Goal: Download file/media

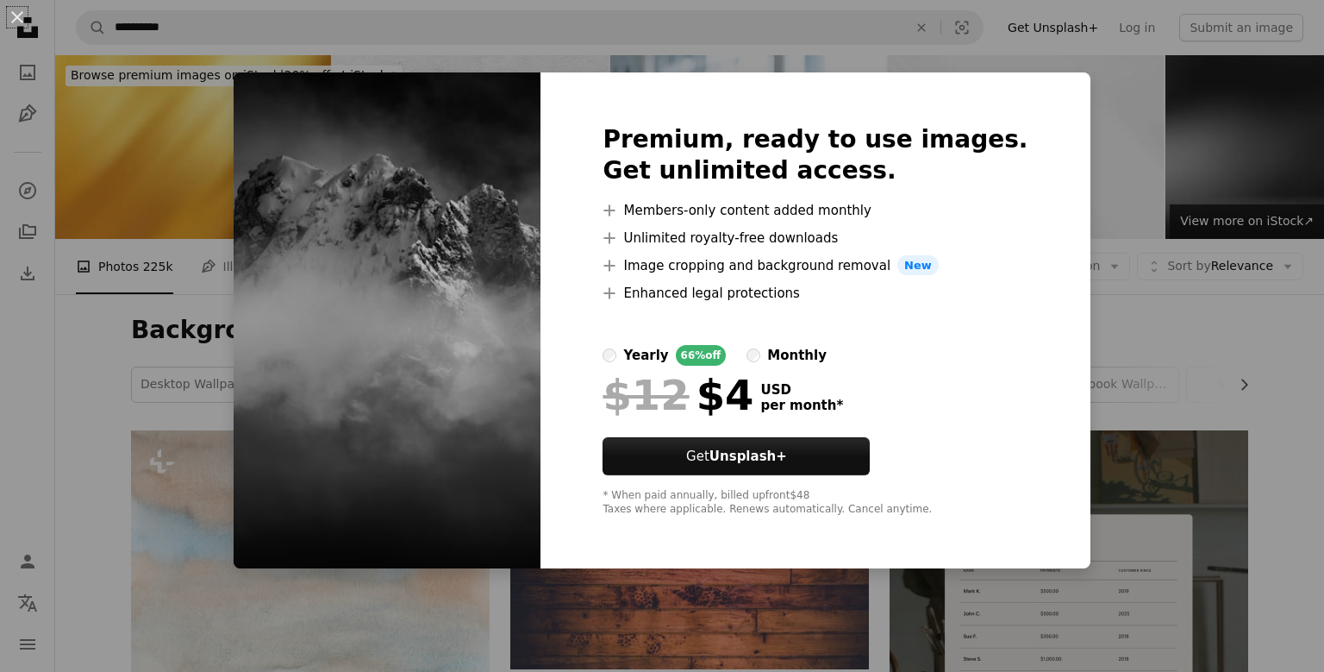
scroll to position [1145, 0]
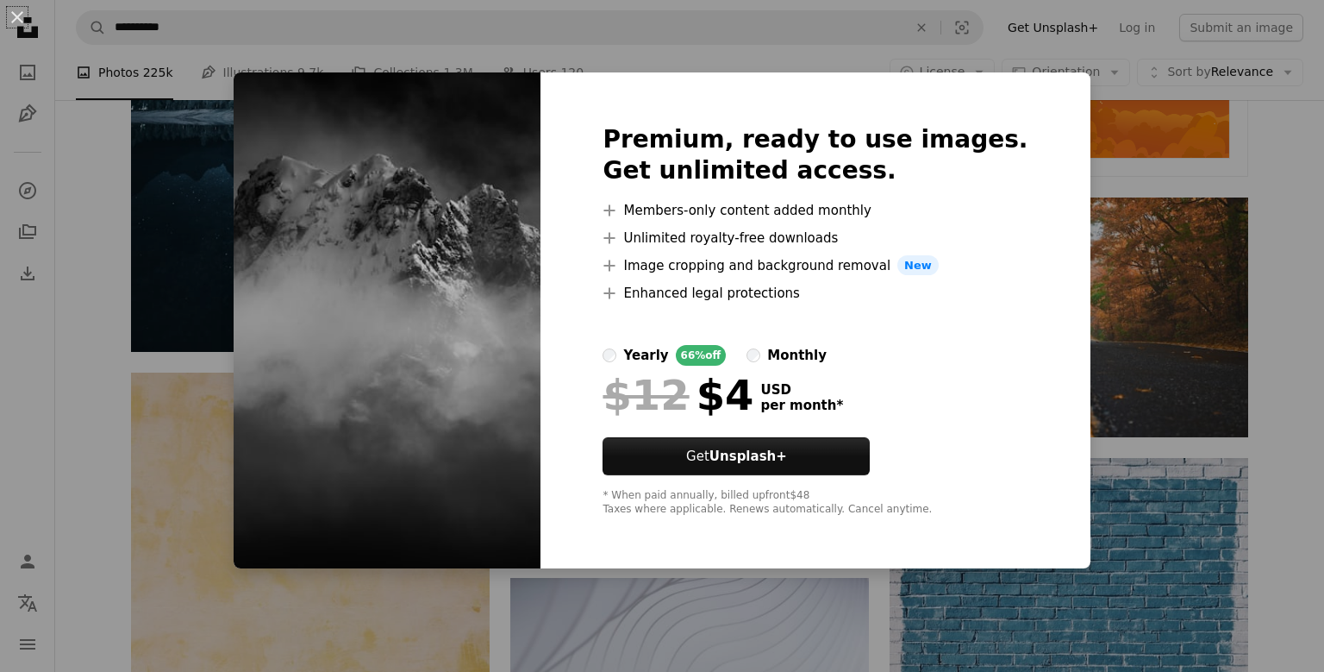
click at [1100, 255] on div "An X shape Premium, ready to use images. Get unlimited access. A plus sign Memb…" at bounding box center [662, 336] width 1324 height 672
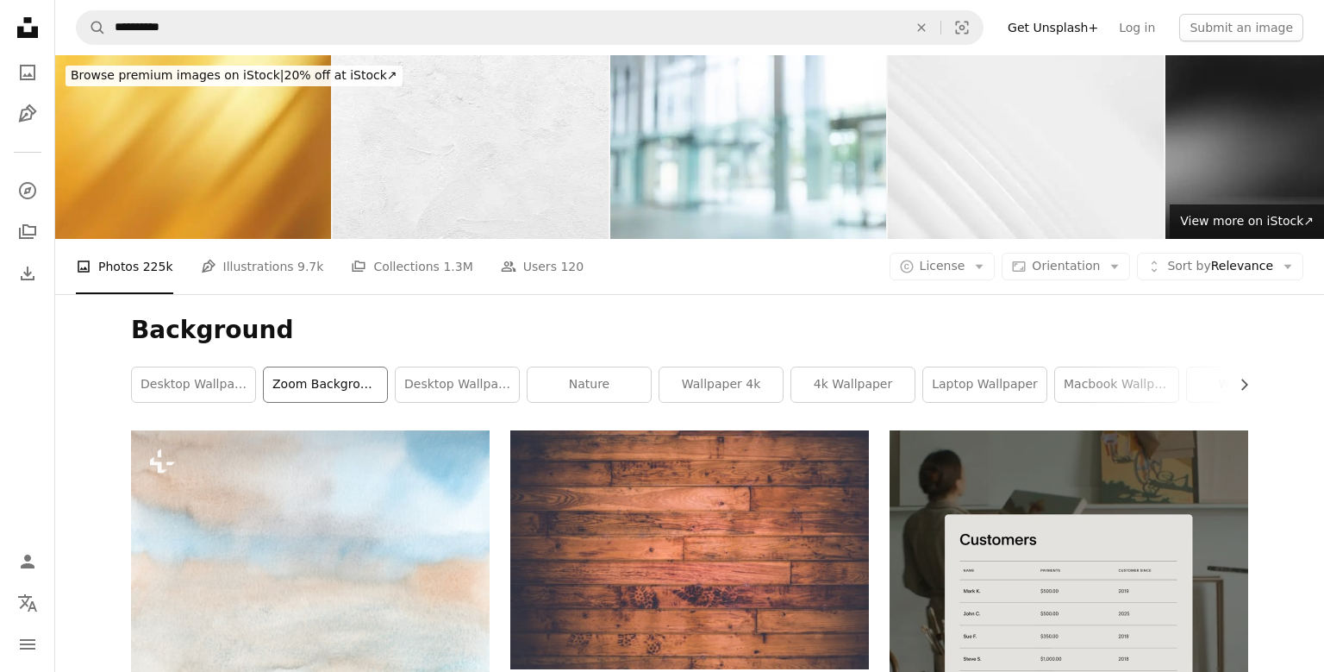
click at [291, 386] on link "zoom background" at bounding box center [325, 384] width 123 height 34
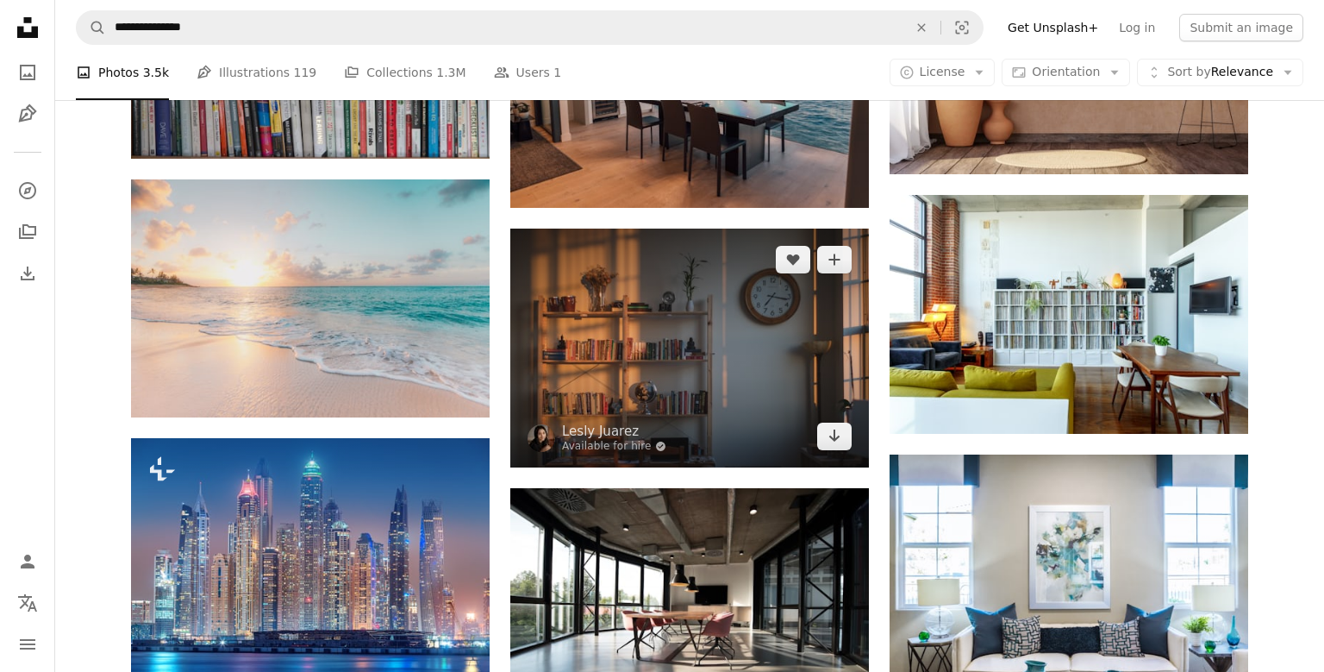
scroll to position [1531, 0]
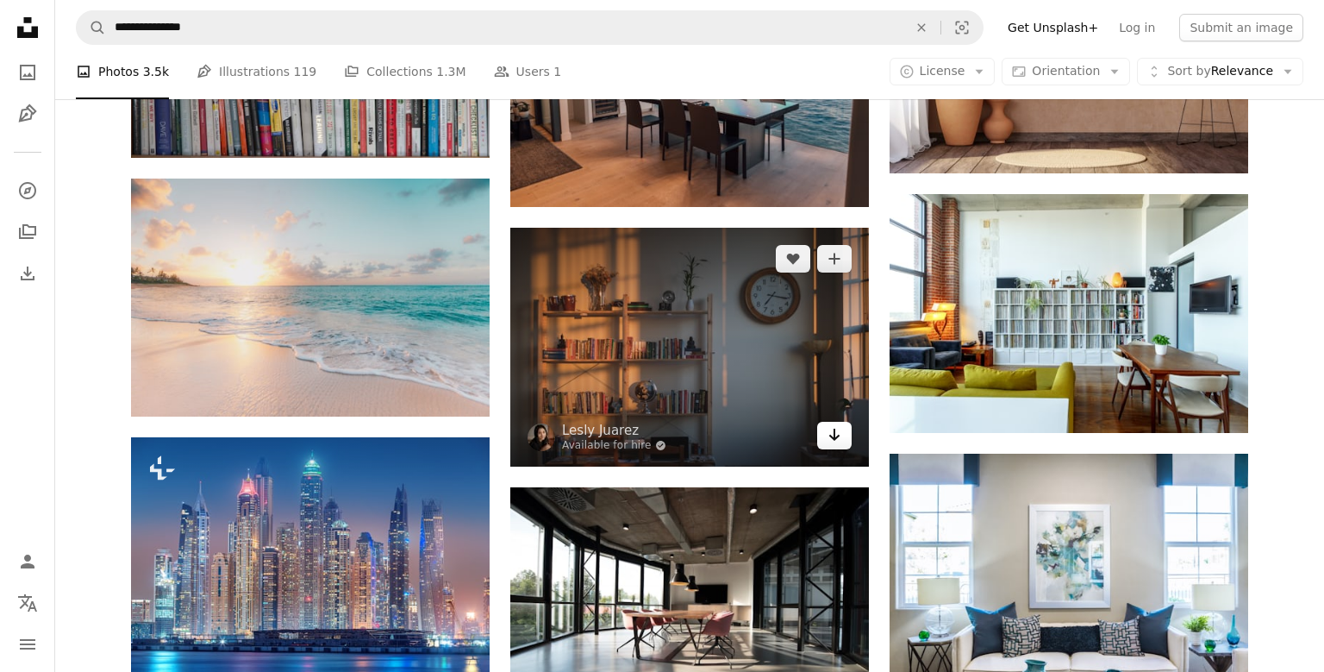
click at [829, 443] on icon "Arrow pointing down" at bounding box center [835, 434] width 14 height 21
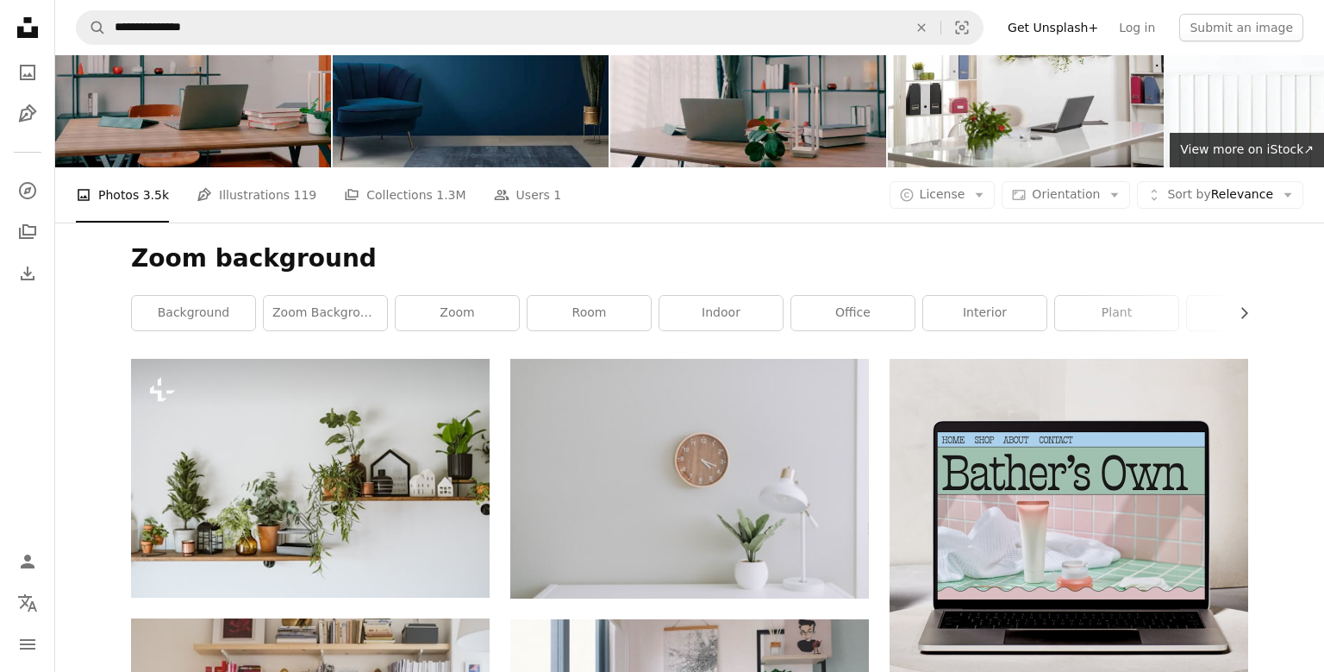
scroll to position [0, 0]
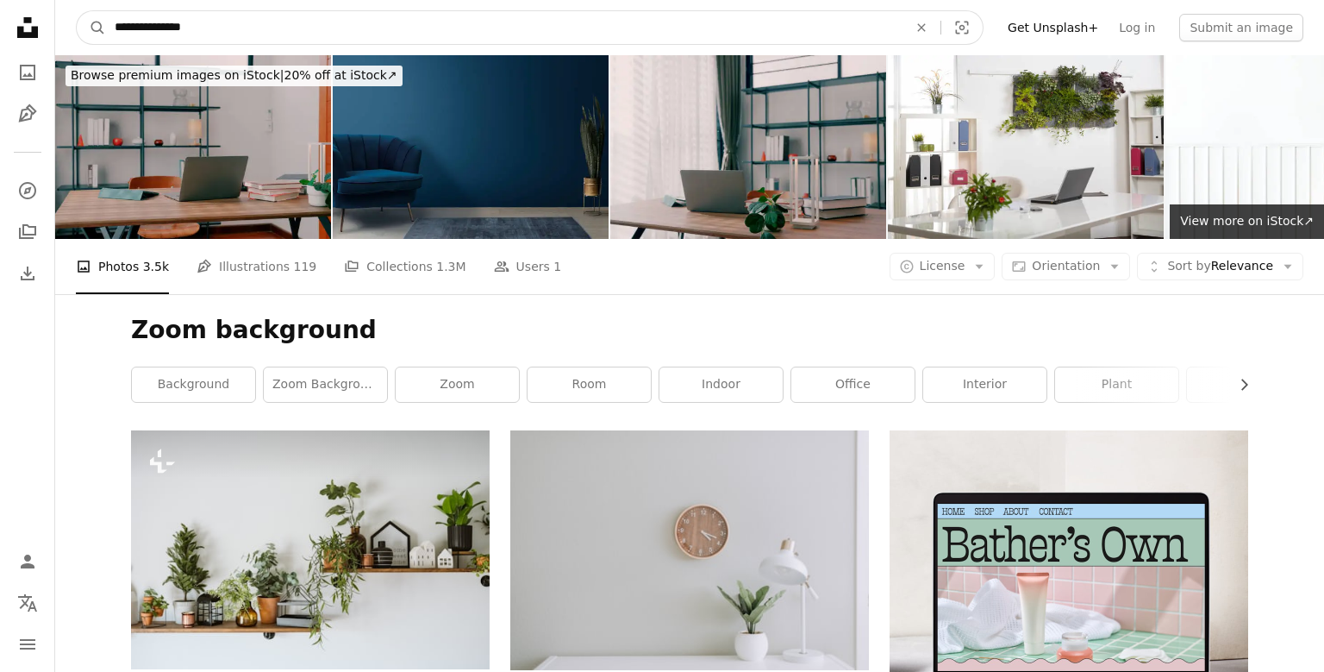
click at [658, 38] on input "**********" at bounding box center [504, 27] width 797 height 33
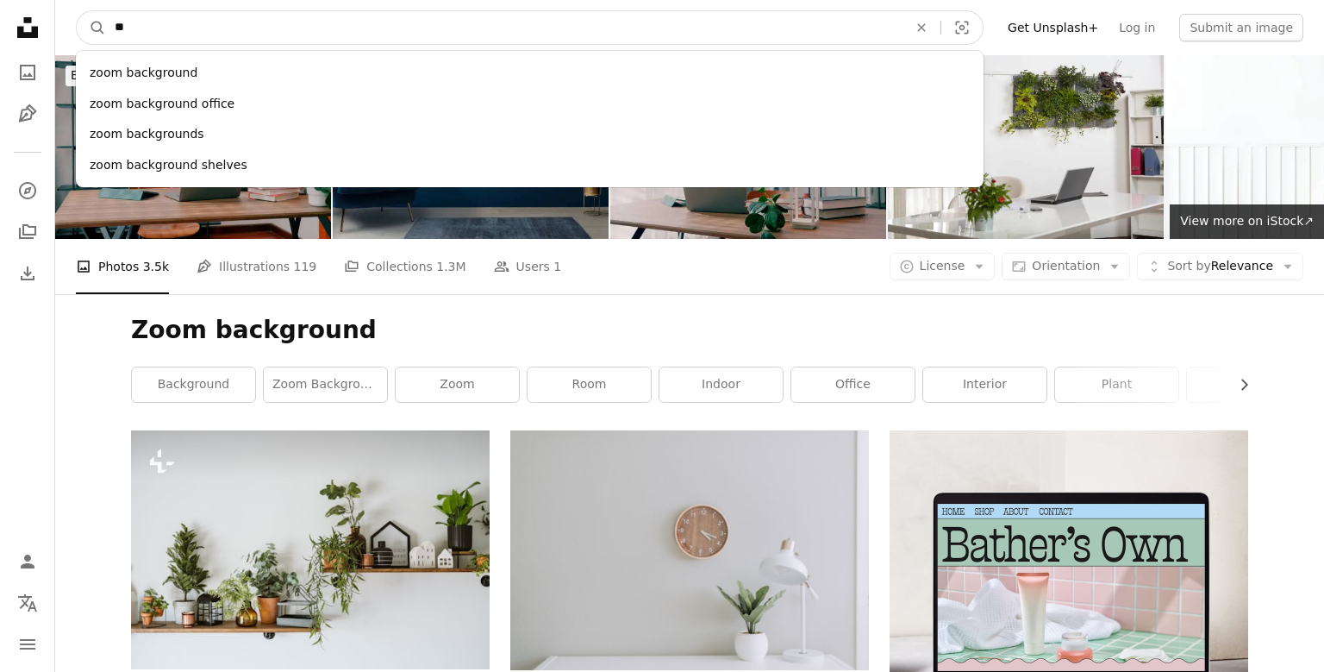
type input "*"
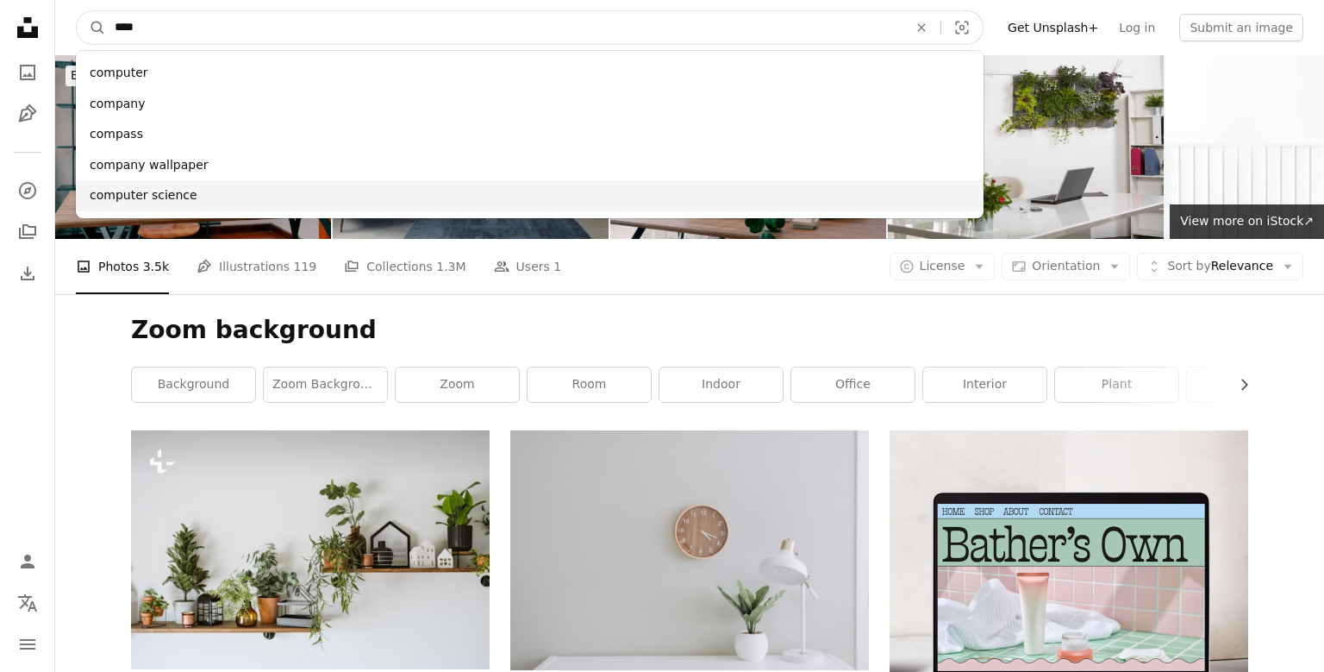
type input "****"
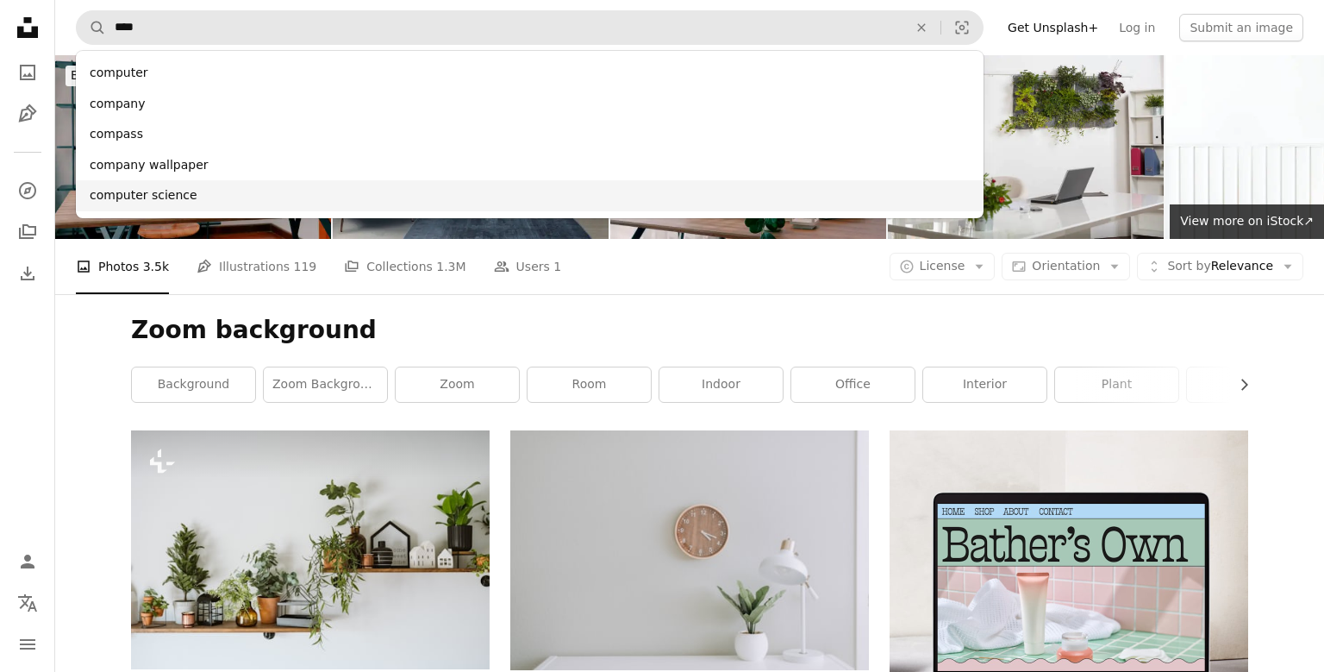
click at [555, 199] on div "computer science" at bounding box center [530, 195] width 908 height 31
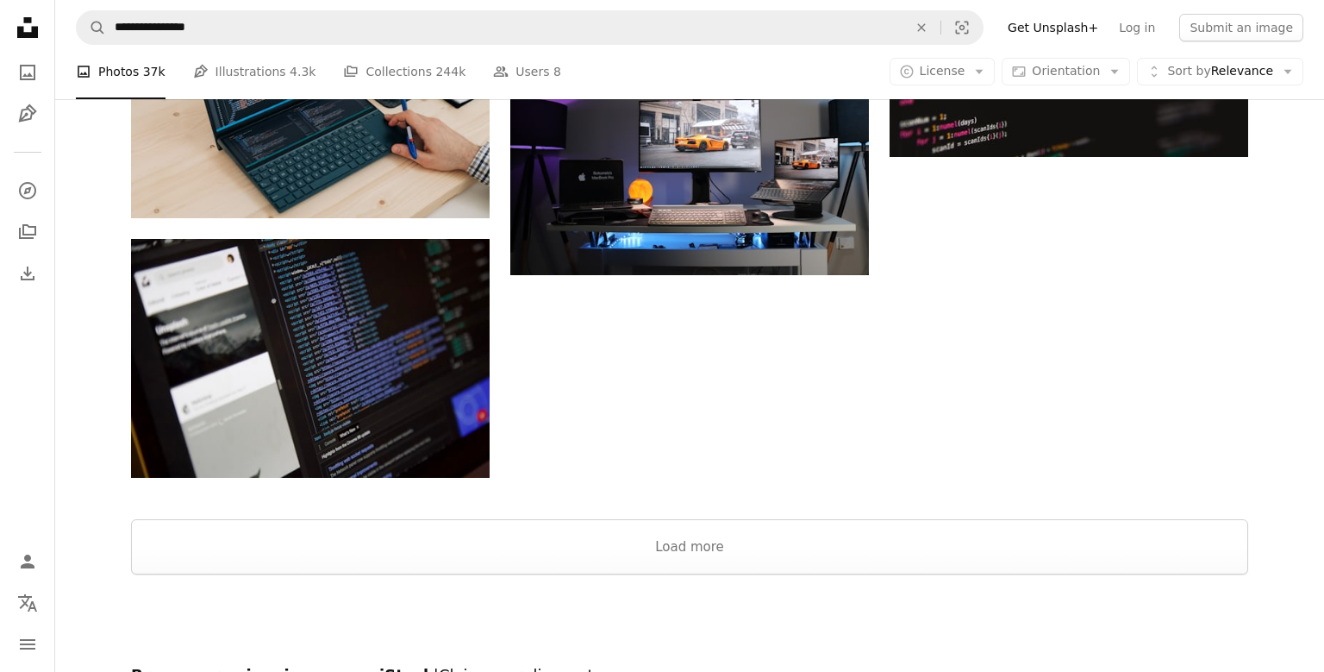
scroll to position [2284, 0]
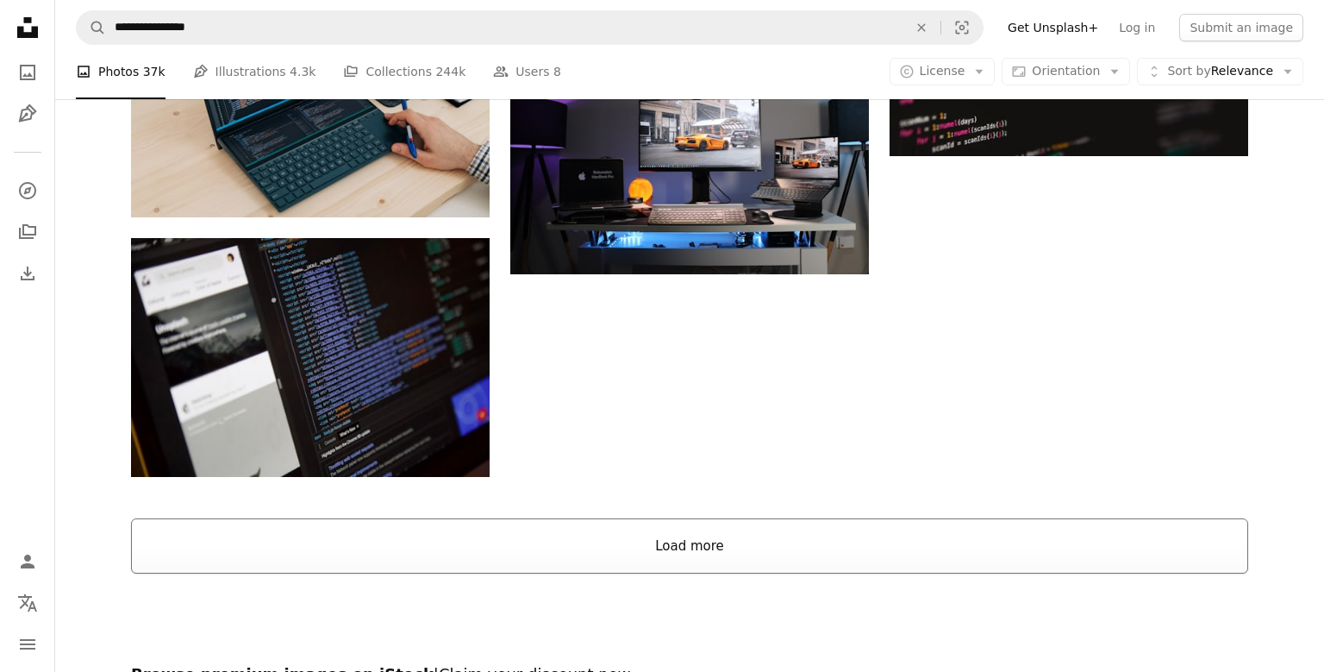
click at [736, 545] on button "Load more" at bounding box center [689, 545] width 1117 height 55
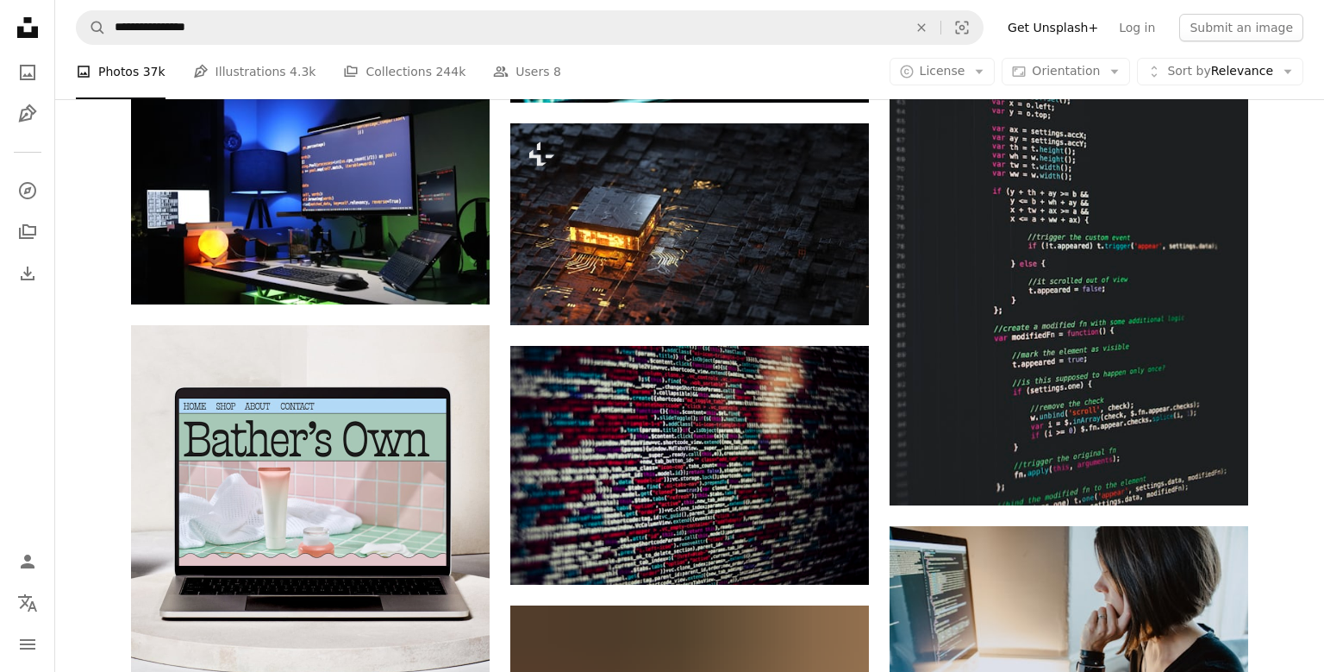
scroll to position [2727, 0]
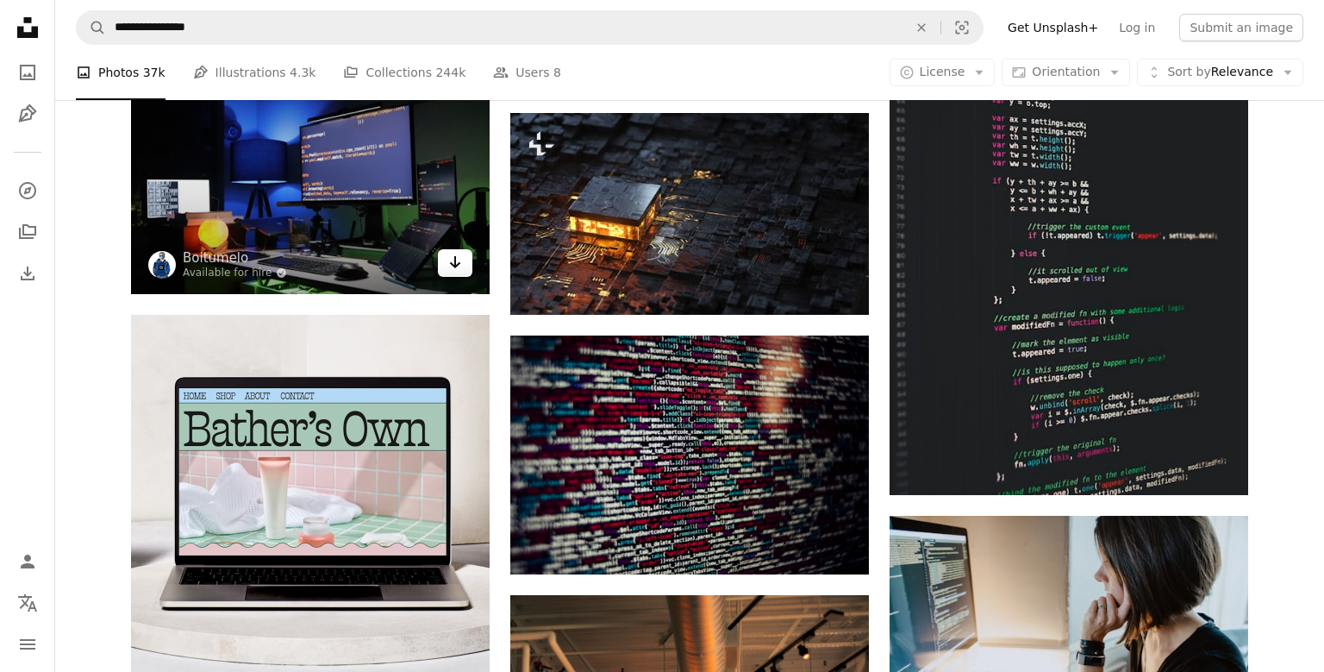
click at [457, 264] on icon "Arrow pointing down" at bounding box center [455, 262] width 14 height 21
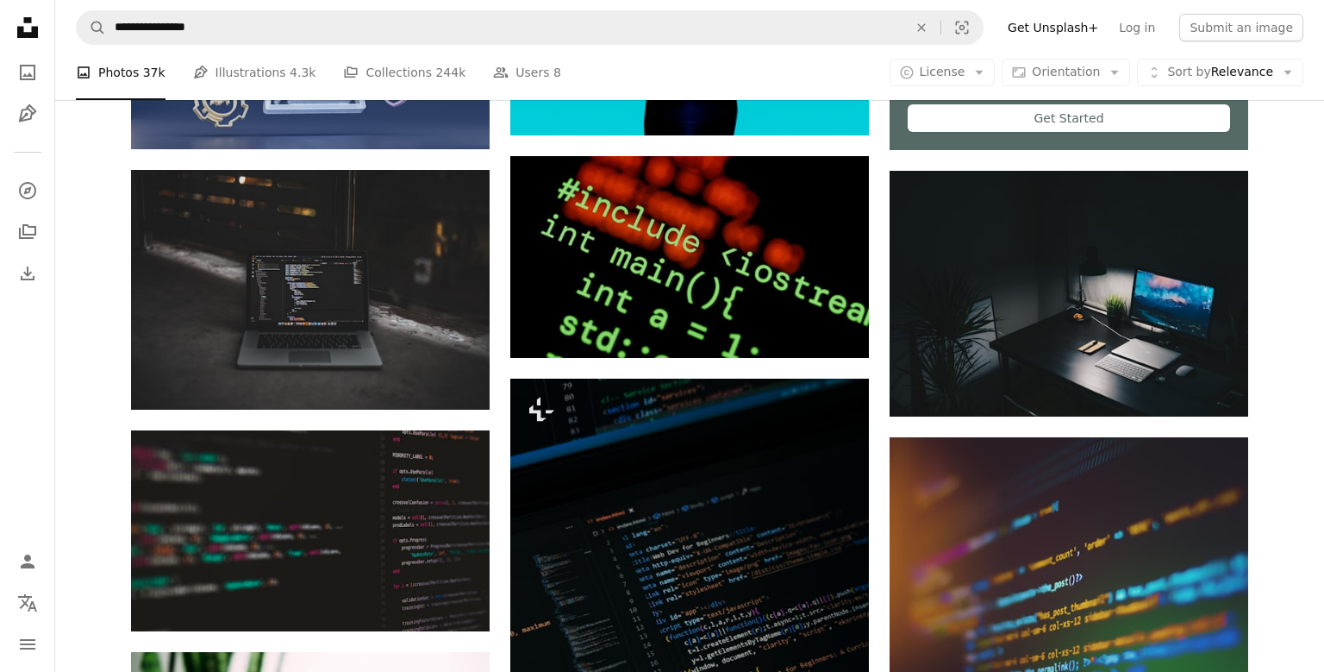
scroll to position [5359, 0]
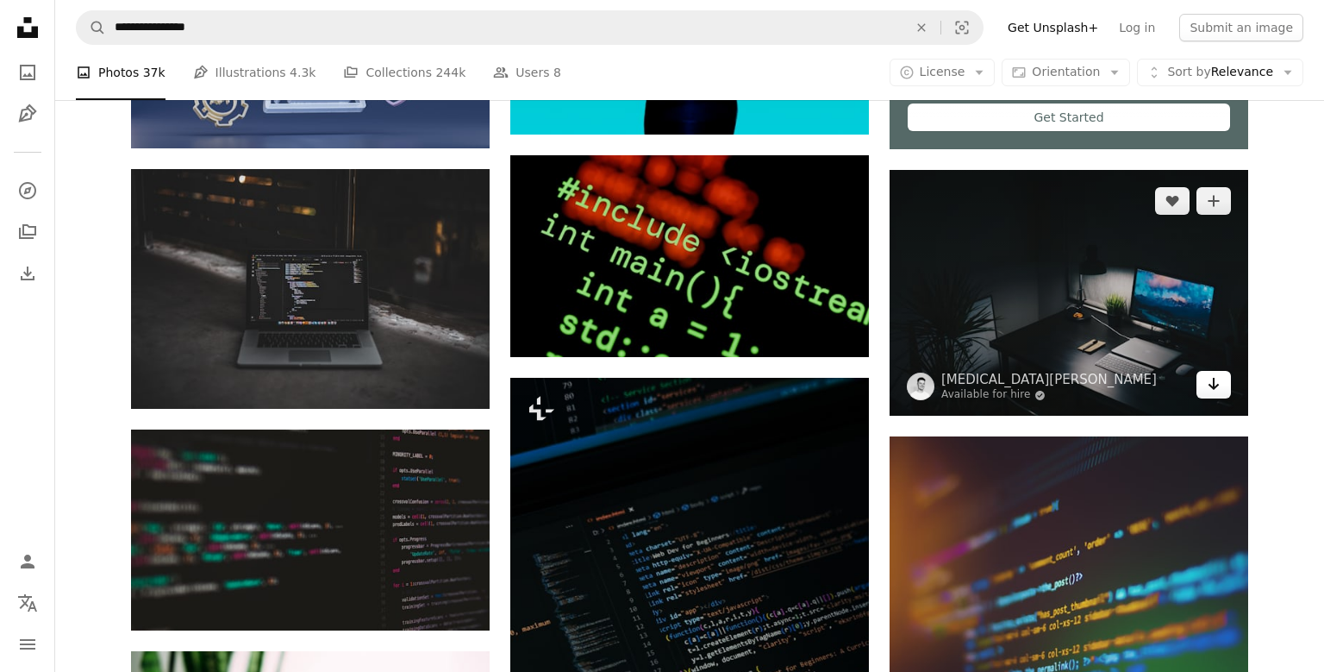
click at [1220, 386] on icon "Arrow pointing down" at bounding box center [1214, 383] width 14 height 21
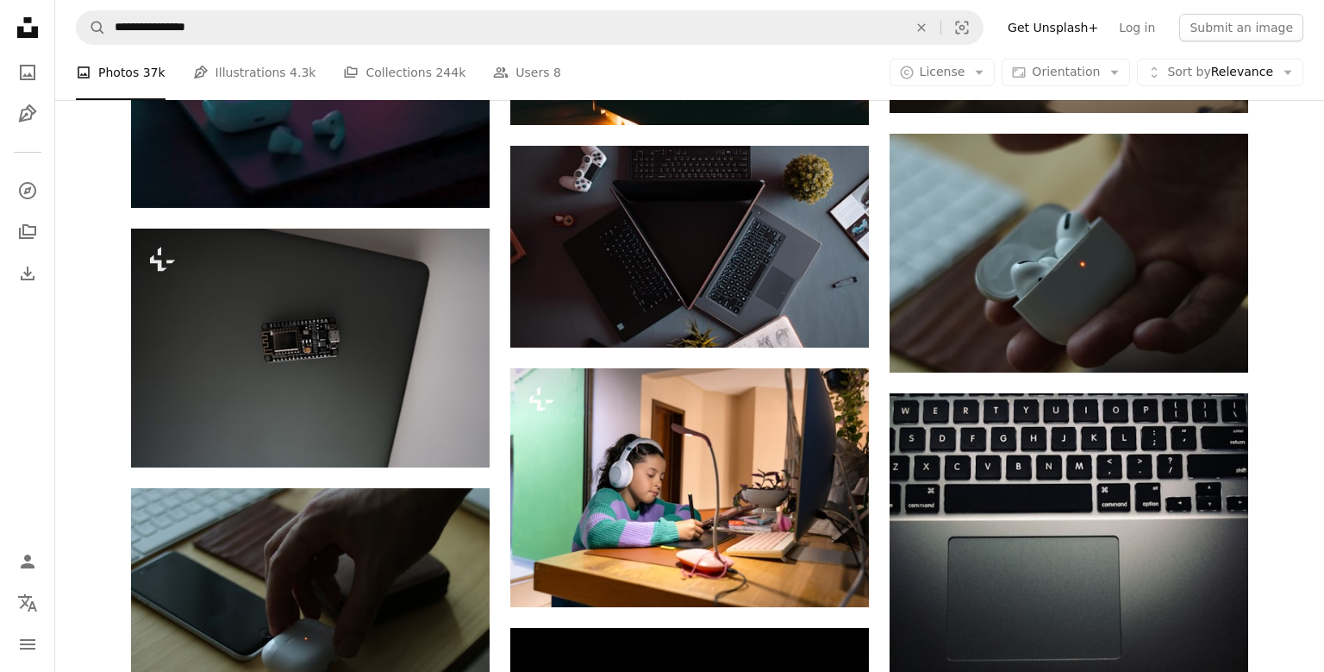
scroll to position [33850, 0]
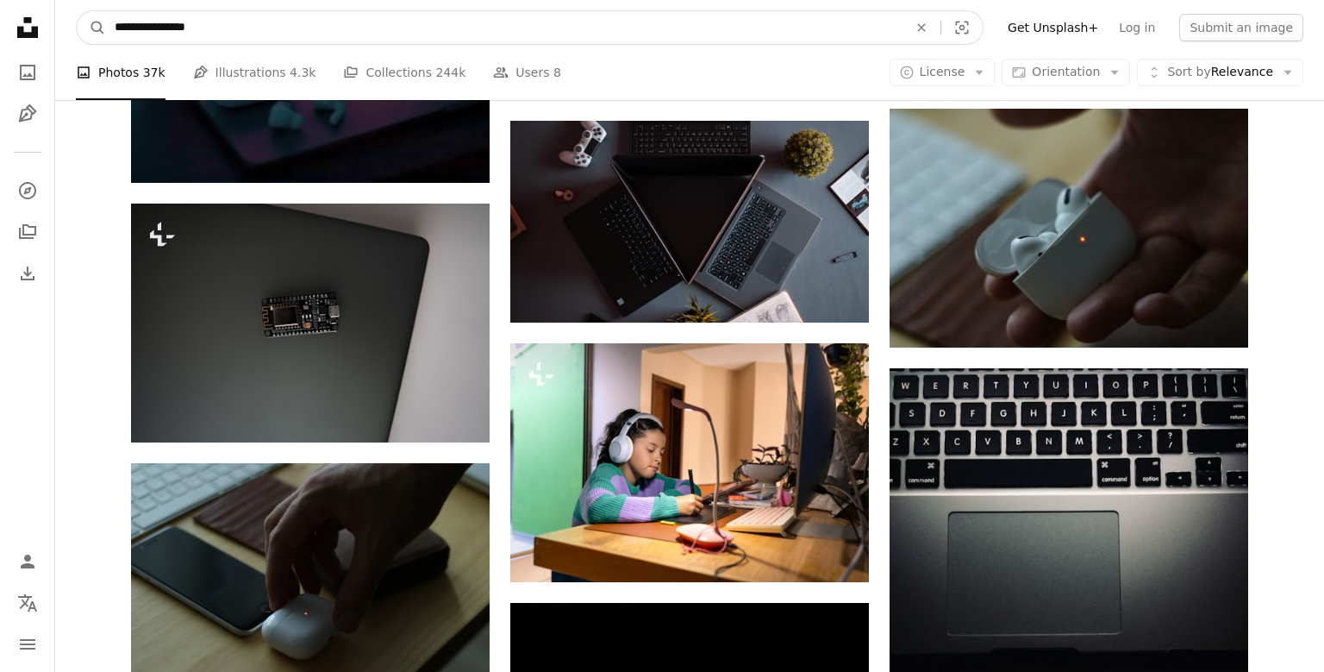
click at [469, 44] on input "**********" at bounding box center [504, 27] width 797 height 33
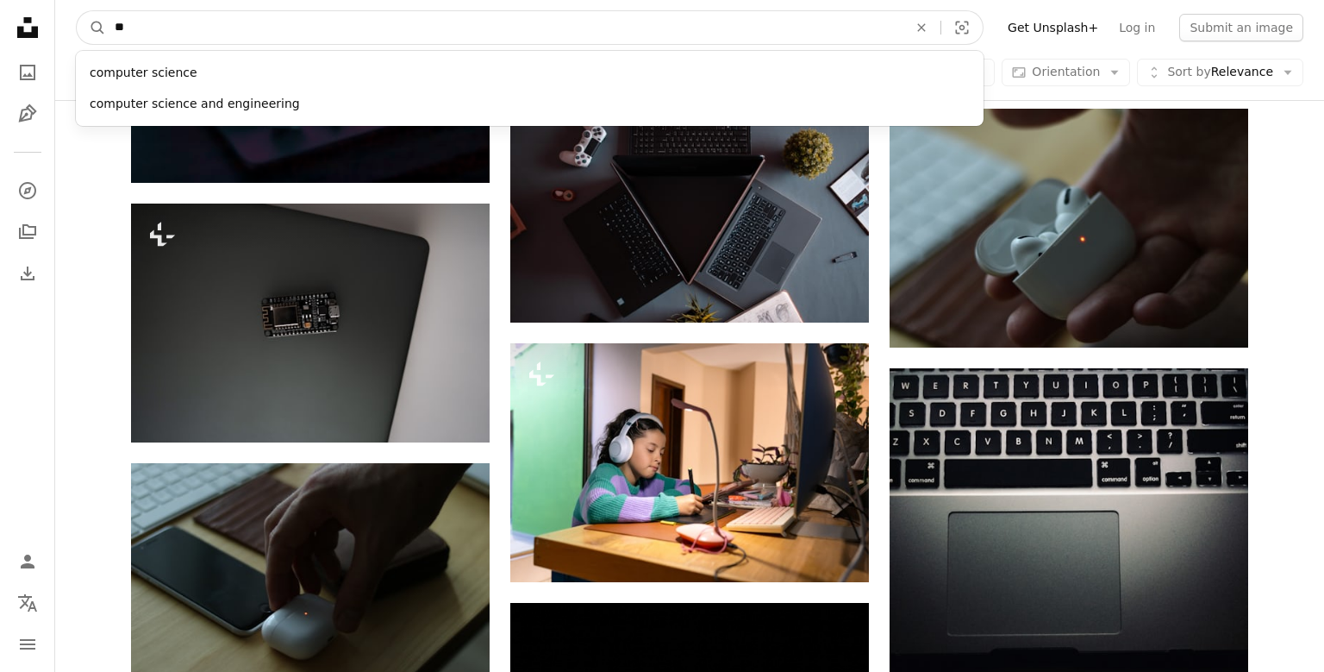
type input "*"
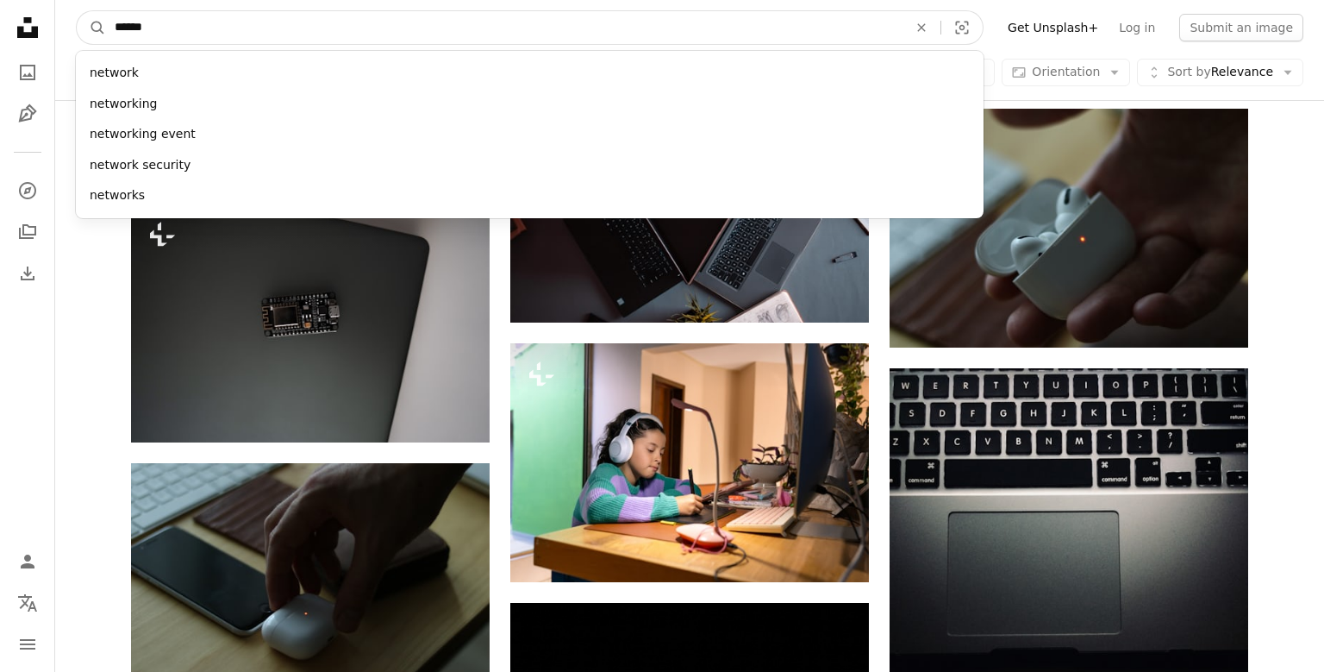
type input "*******"
click button "A magnifying glass" at bounding box center [91, 27] width 29 height 33
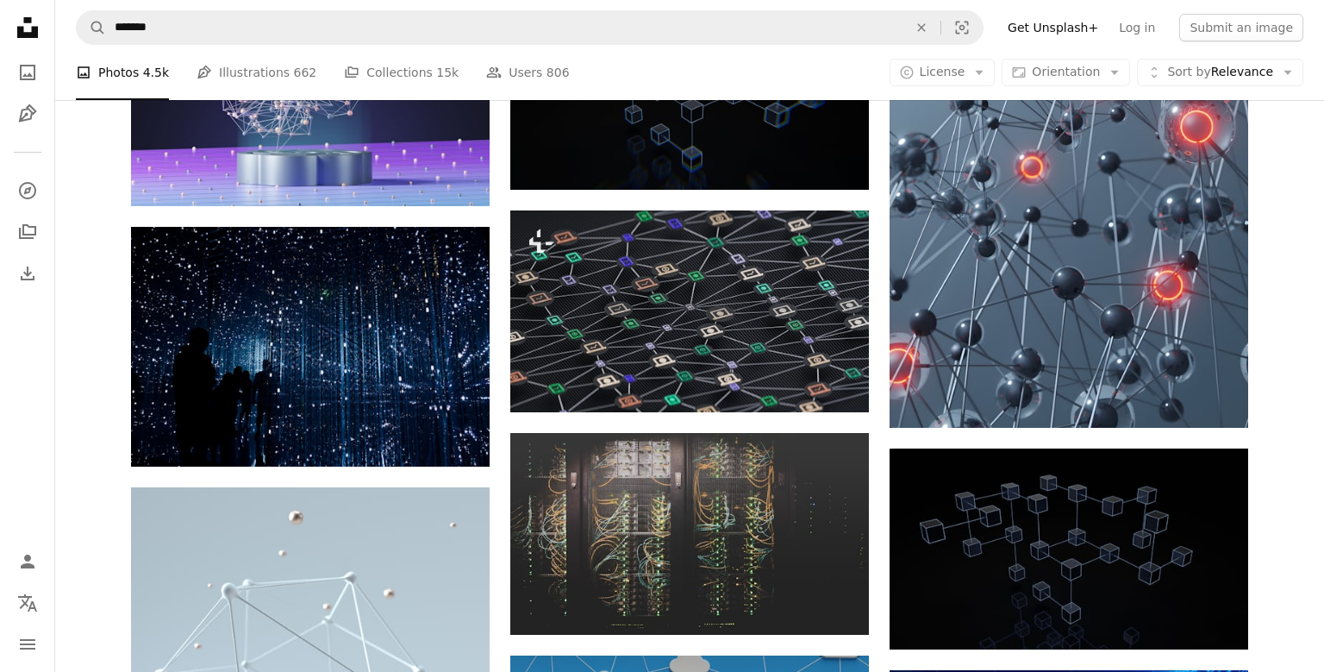
scroll to position [1417, 0]
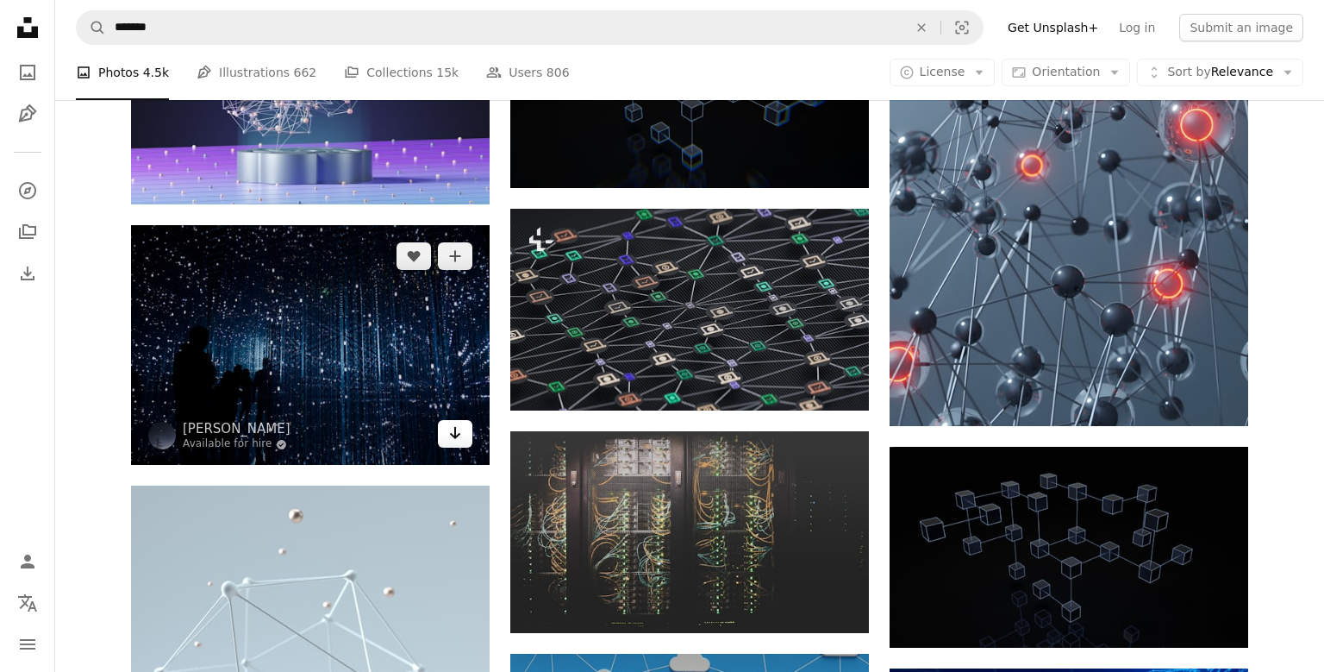
click at [462, 433] on link "Arrow pointing down" at bounding box center [455, 434] width 34 height 28
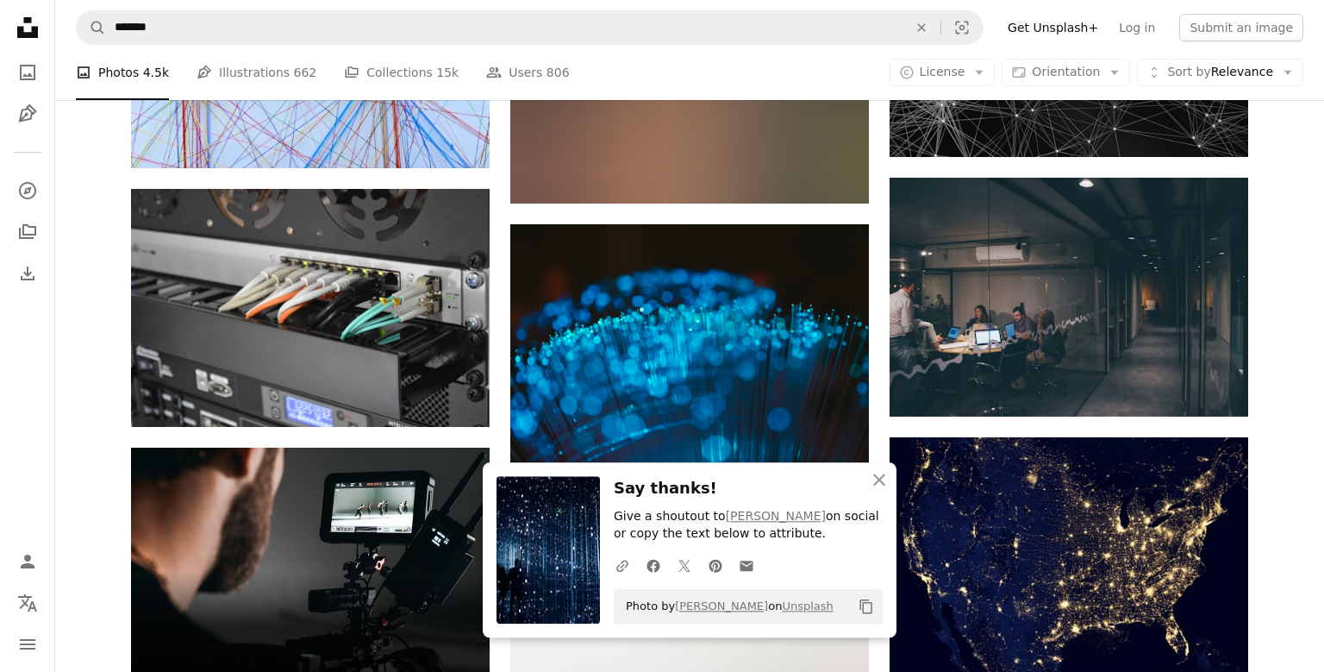
scroll to position [2386, 0]
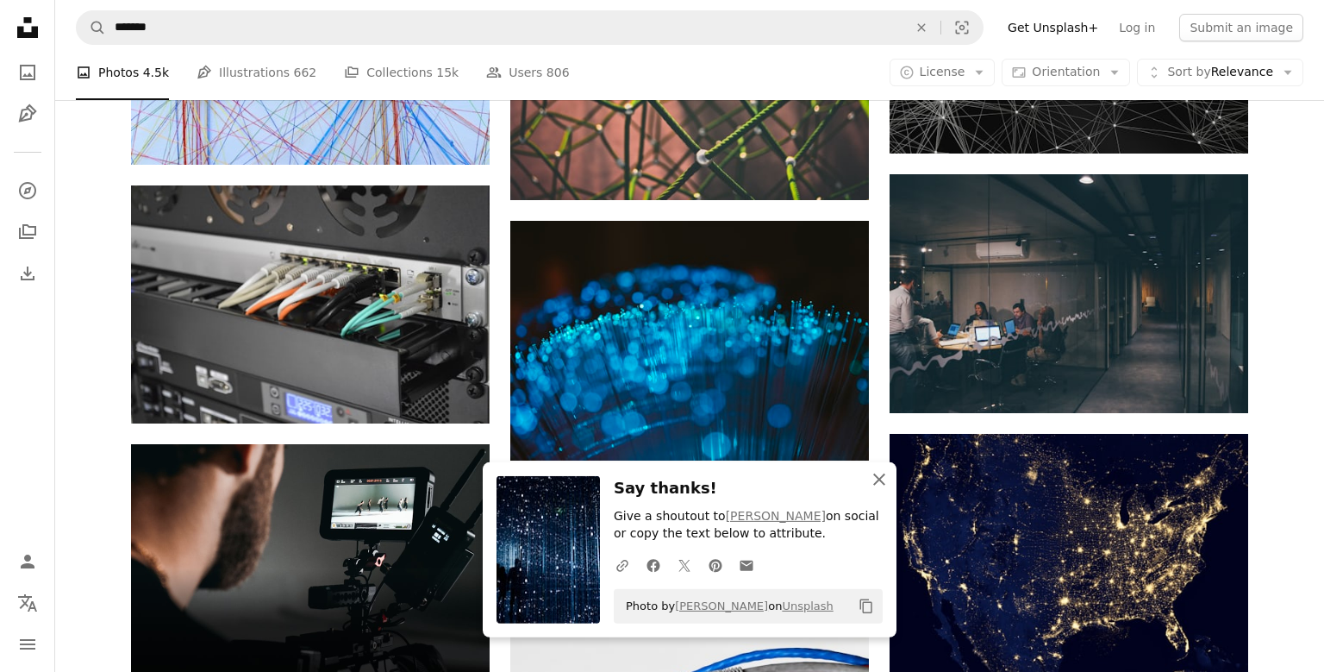
click at [878, 485] on icon "An X shape" at bounding box center [879, 479] width 21 height 21
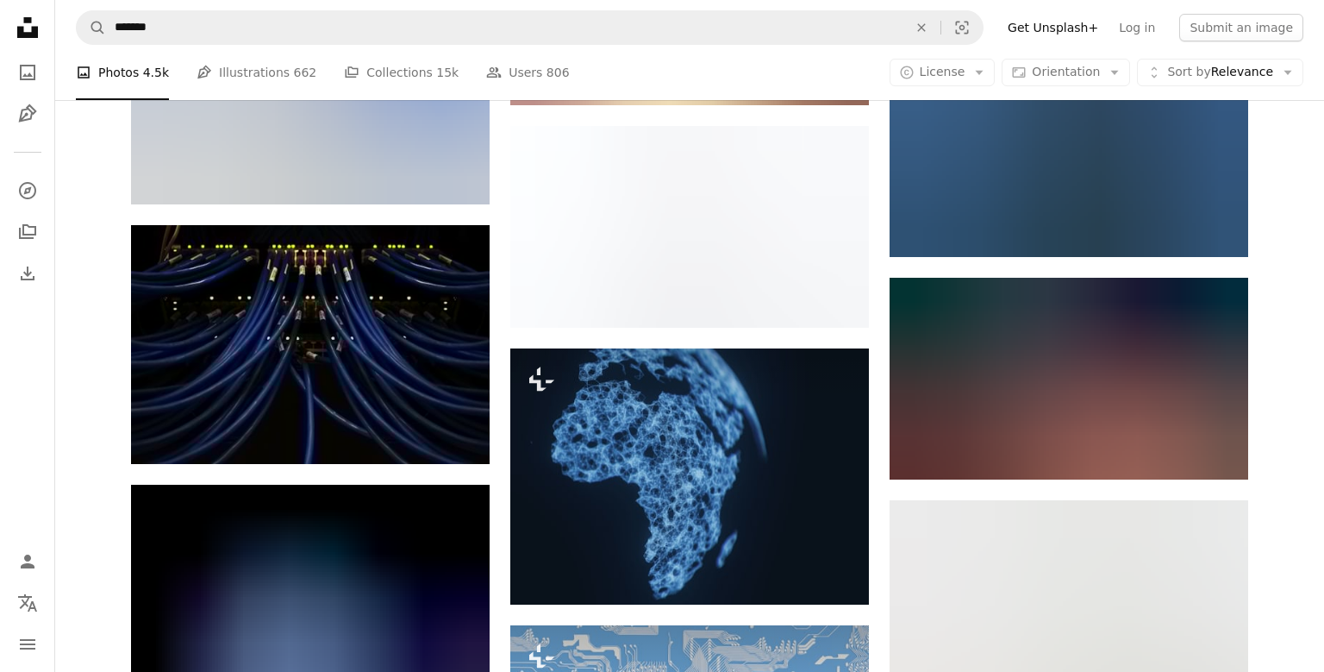
scroll to position [3548, 0]
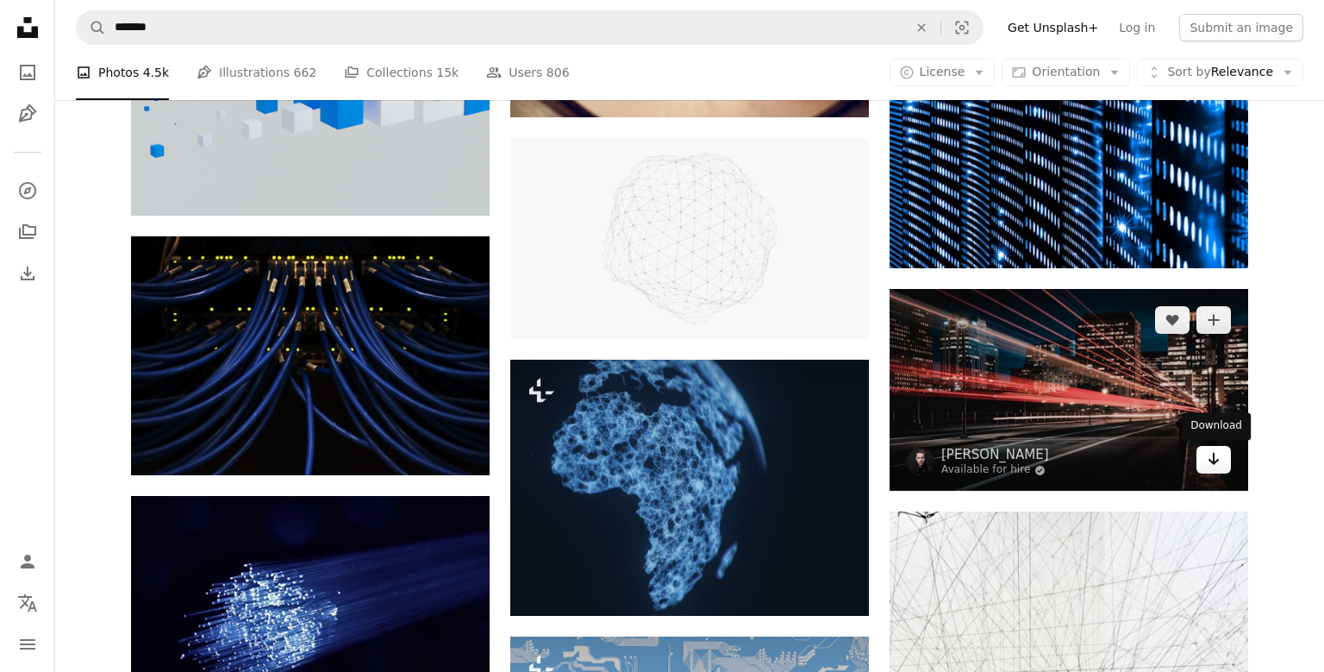
click at [1215, 464] on icon "Download" at bounding box center [1214, 459] width 11 height 12
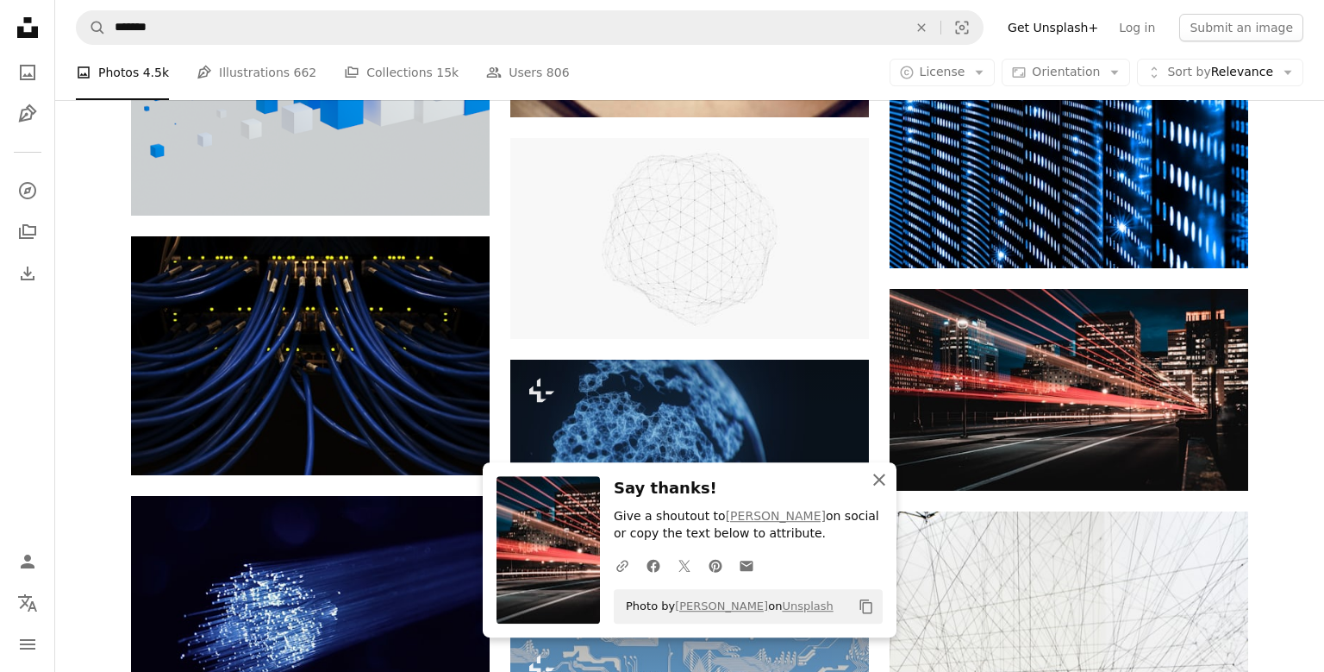
click at [881, 478] on icon "button" at bounding box center [879, 479] width 12 height 12
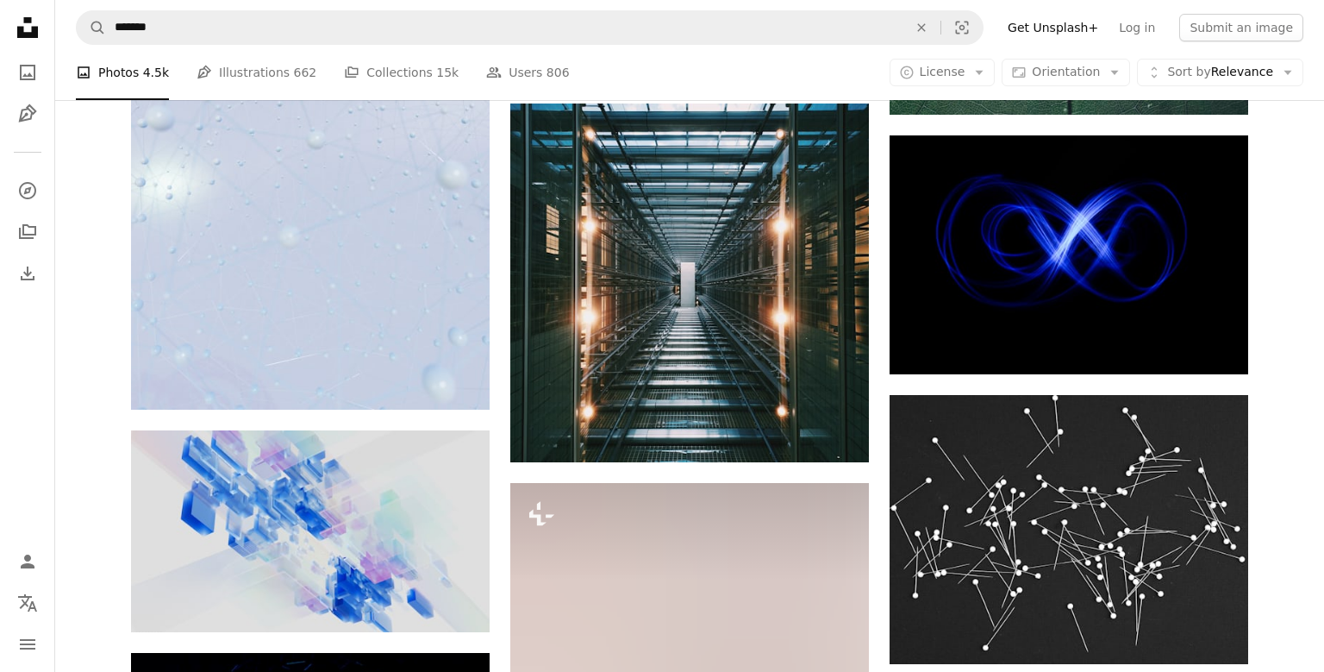
scroll to position [10420, 0]
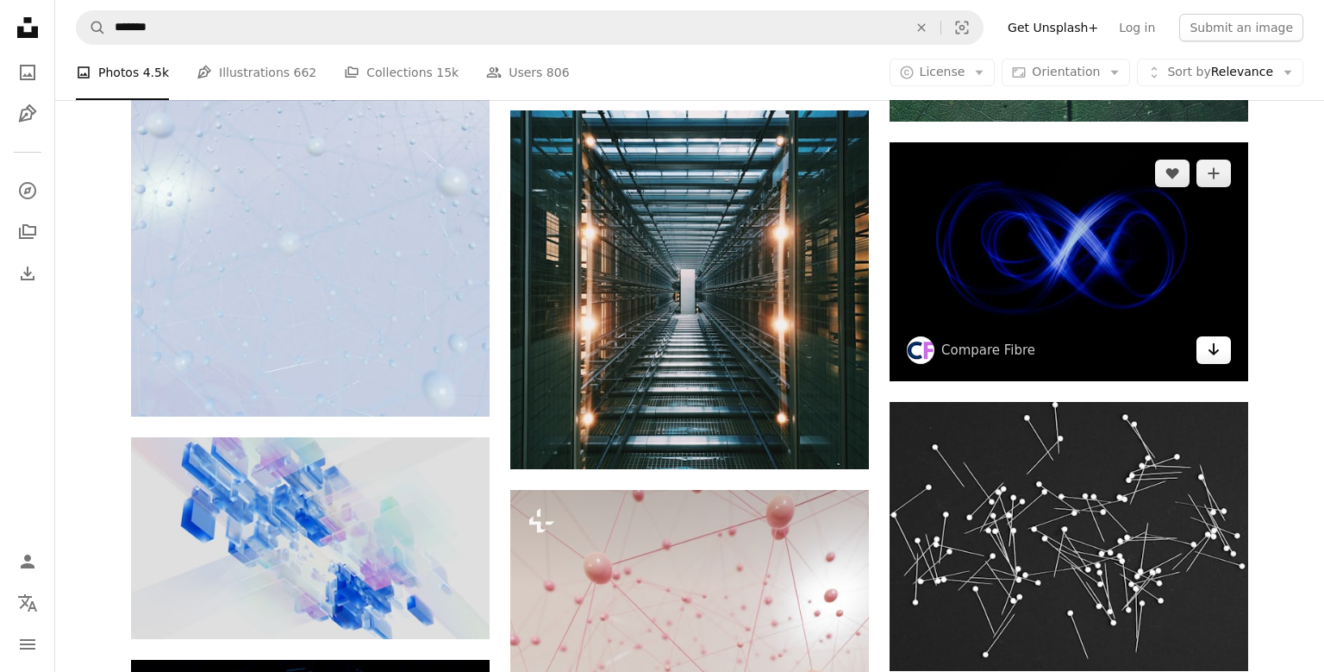
click at [1214, 359] on icon "Arrow pointing down" at bounding box center [1214, 349] width 14 height 21
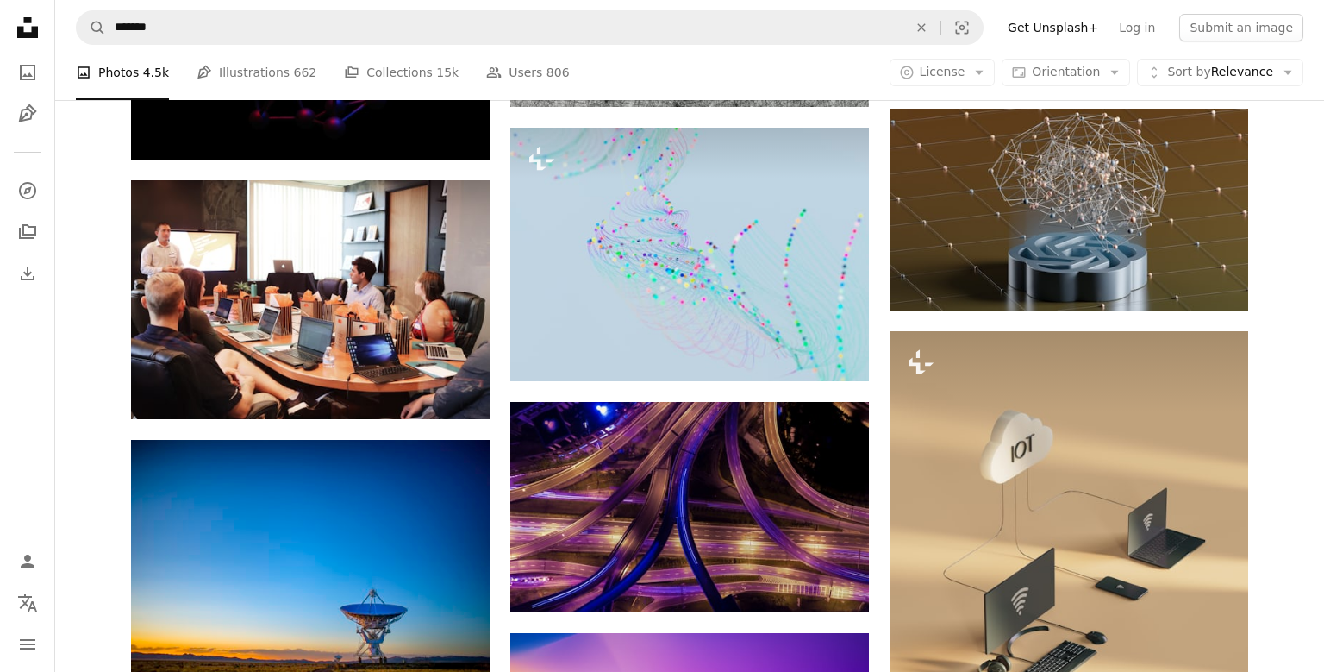
scroll to position [20575, 0]
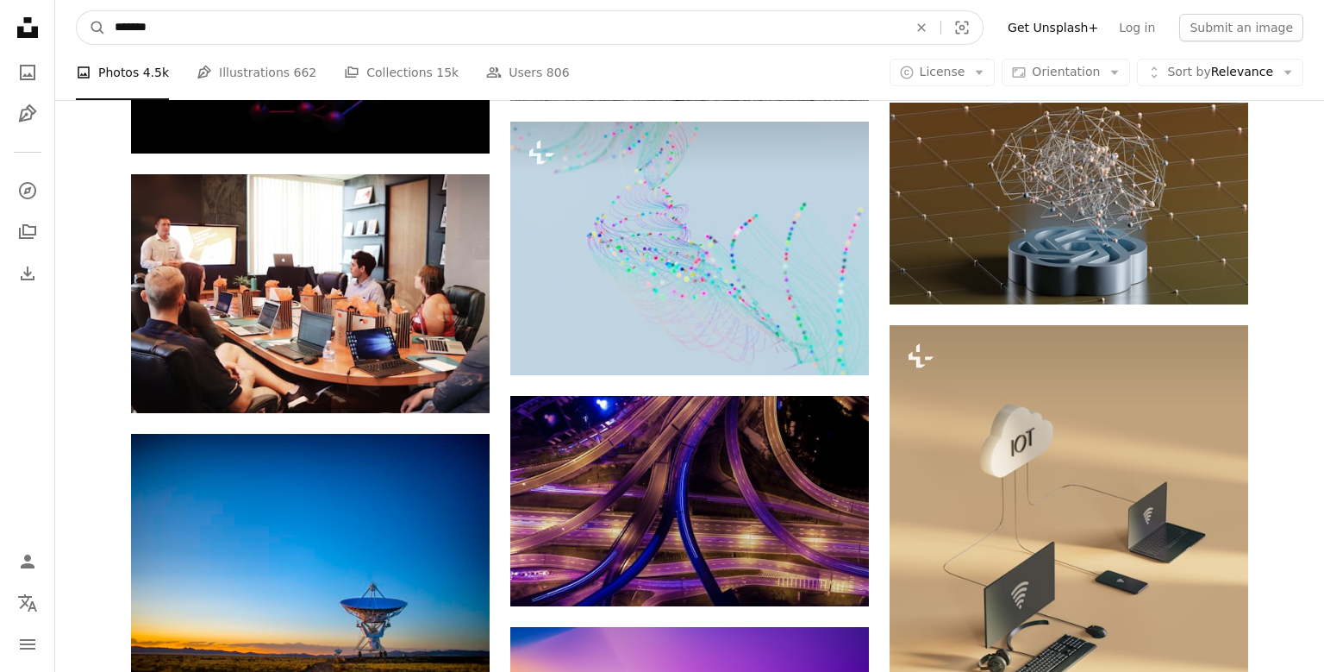
click at [585, 16] on input "*******" at bounding box center [504, 27] width 797 height 33
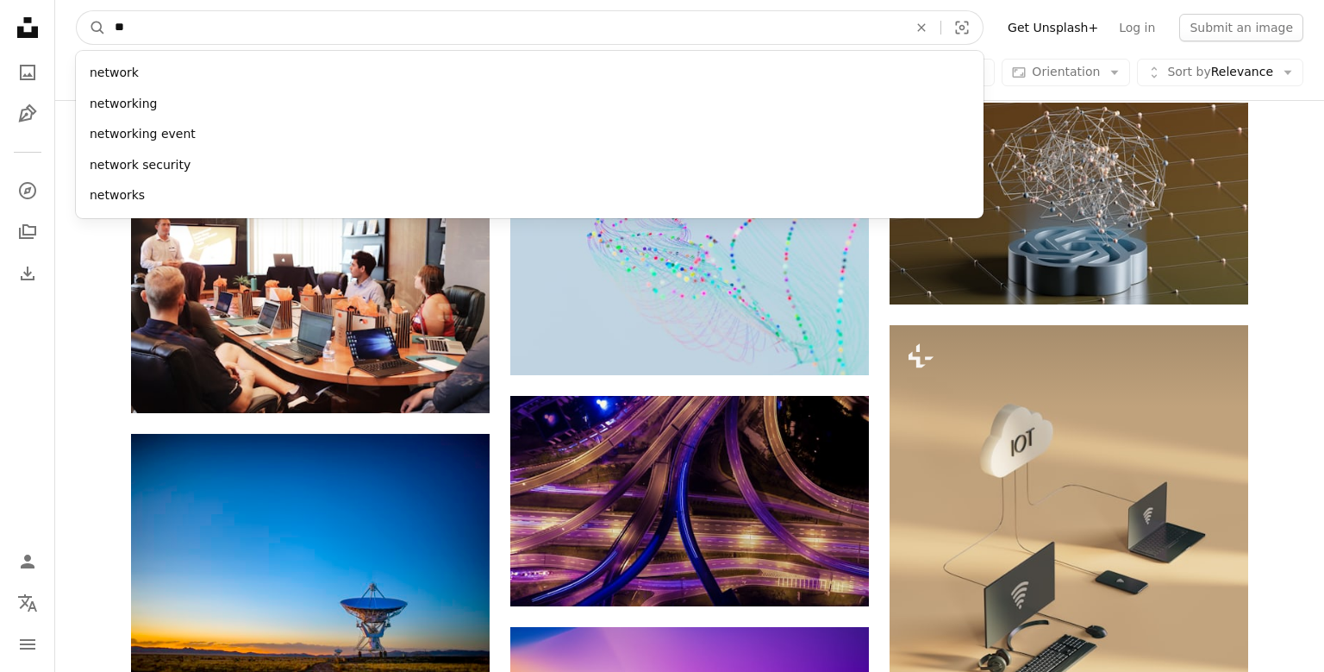
type input "*"
type input "***"
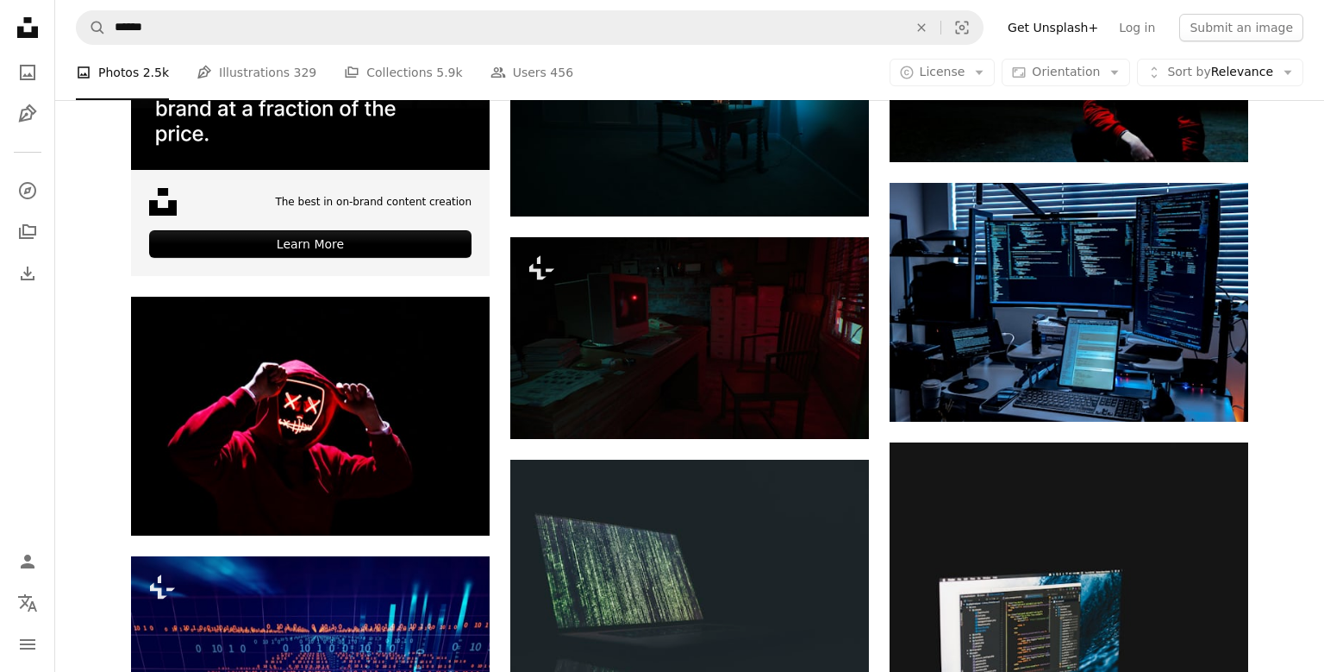
scroll to position [3334, 0]
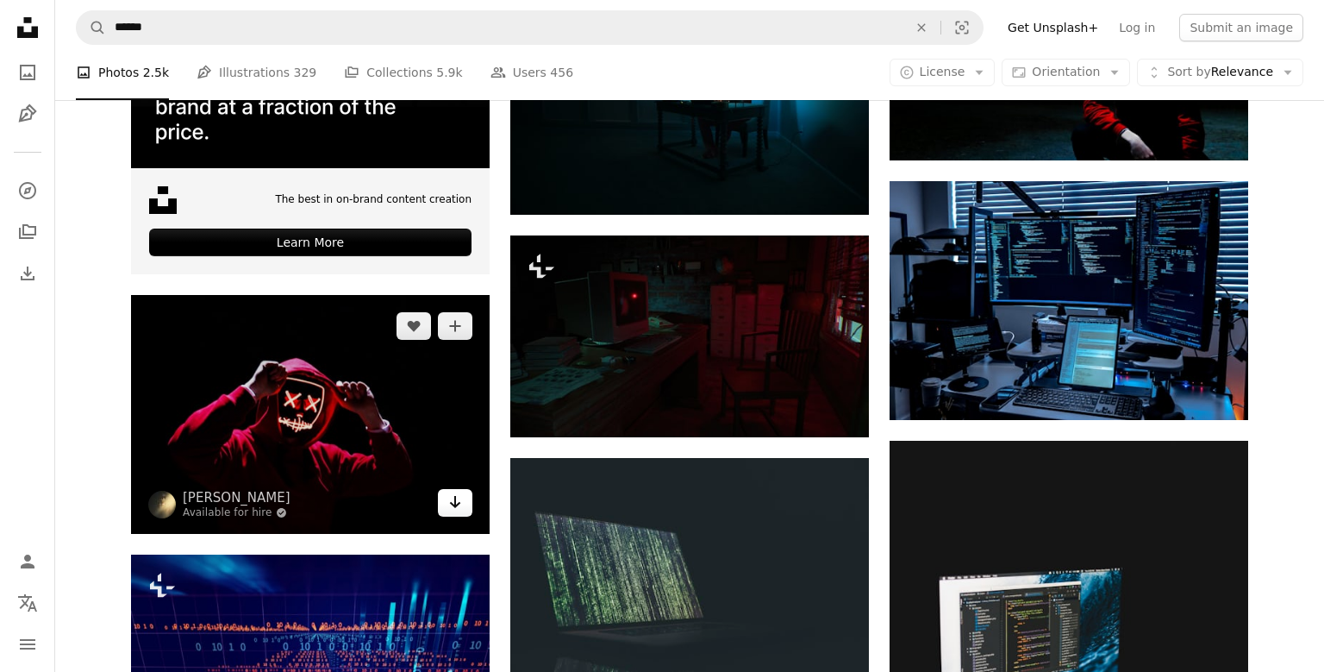
click at [454, 510] on icon "Arrow pointing down" at bounding box center [455, 501] width 14 height 21
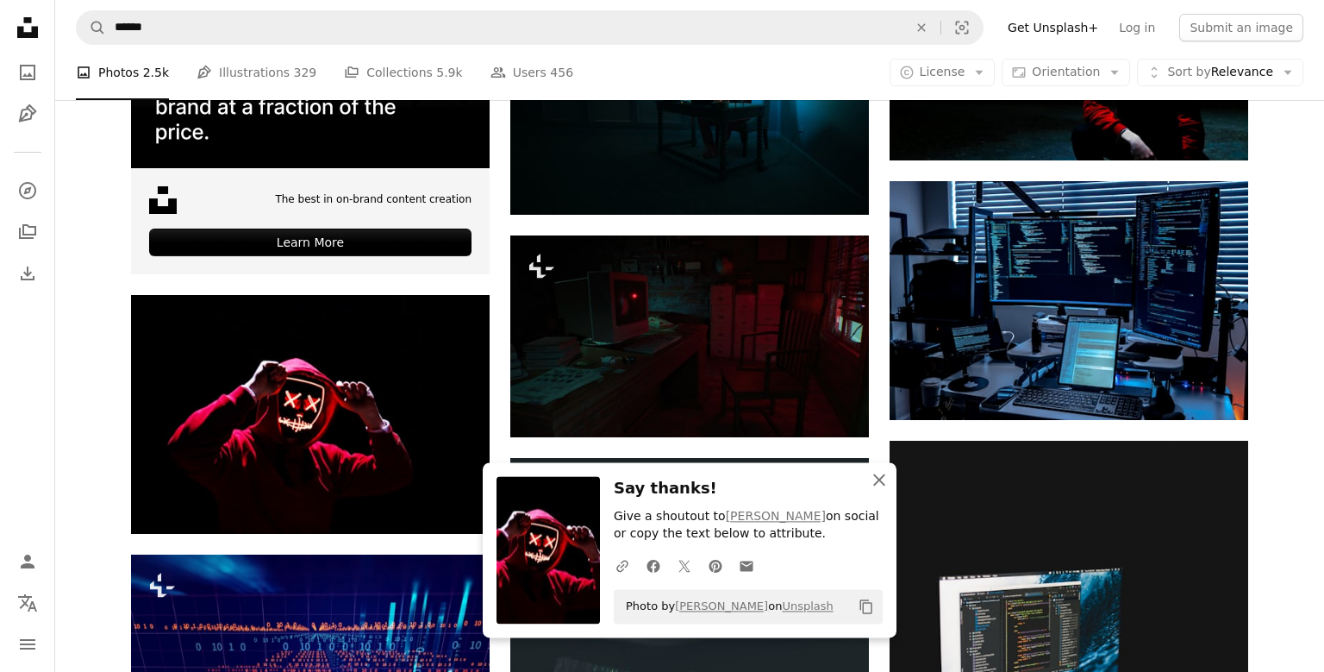
click at [885, 475] on icon "An X shape" at bounding box center [879, 479] width 21 height 21
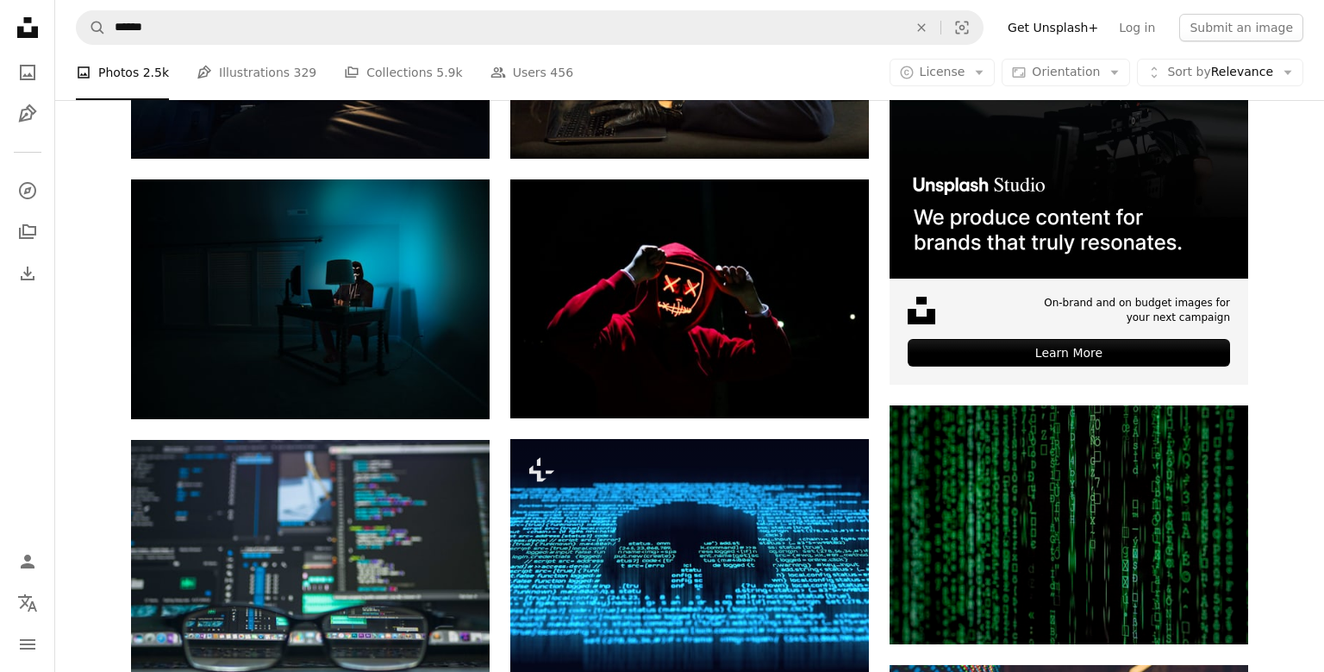
scroll to position [502, 0]
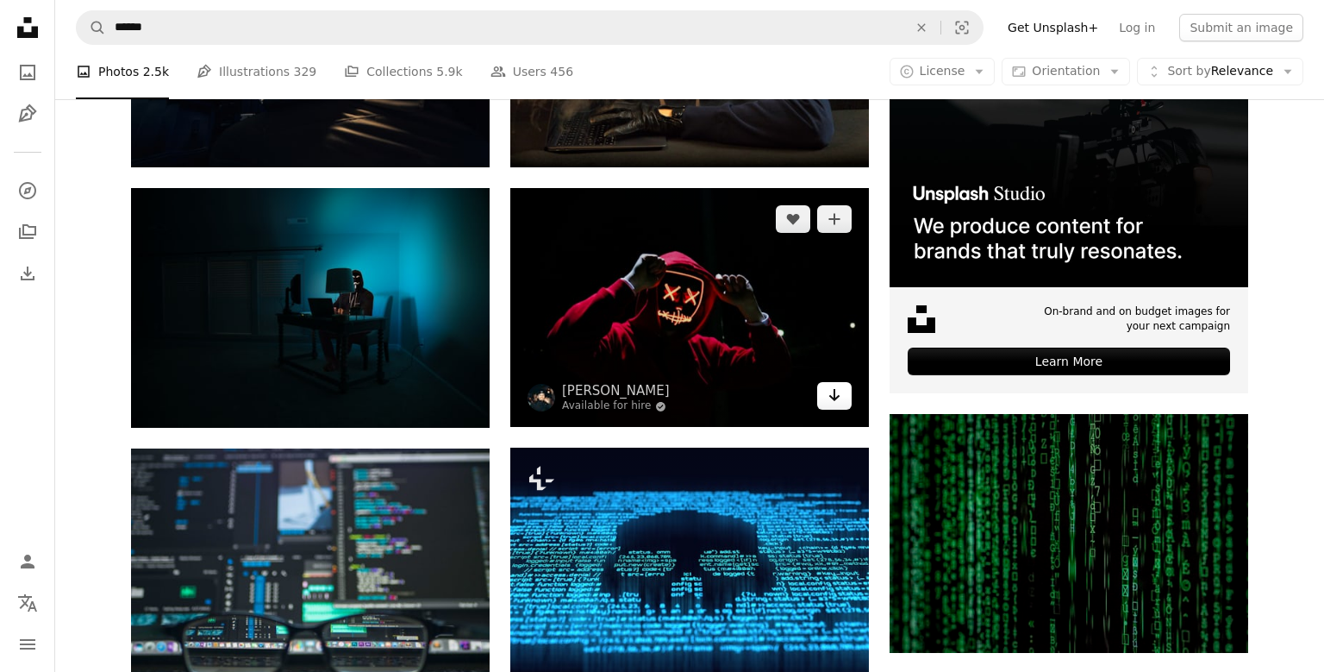
click at [836, 398] on icon "Download" at bounding box center [834, 395] width 11 height 12
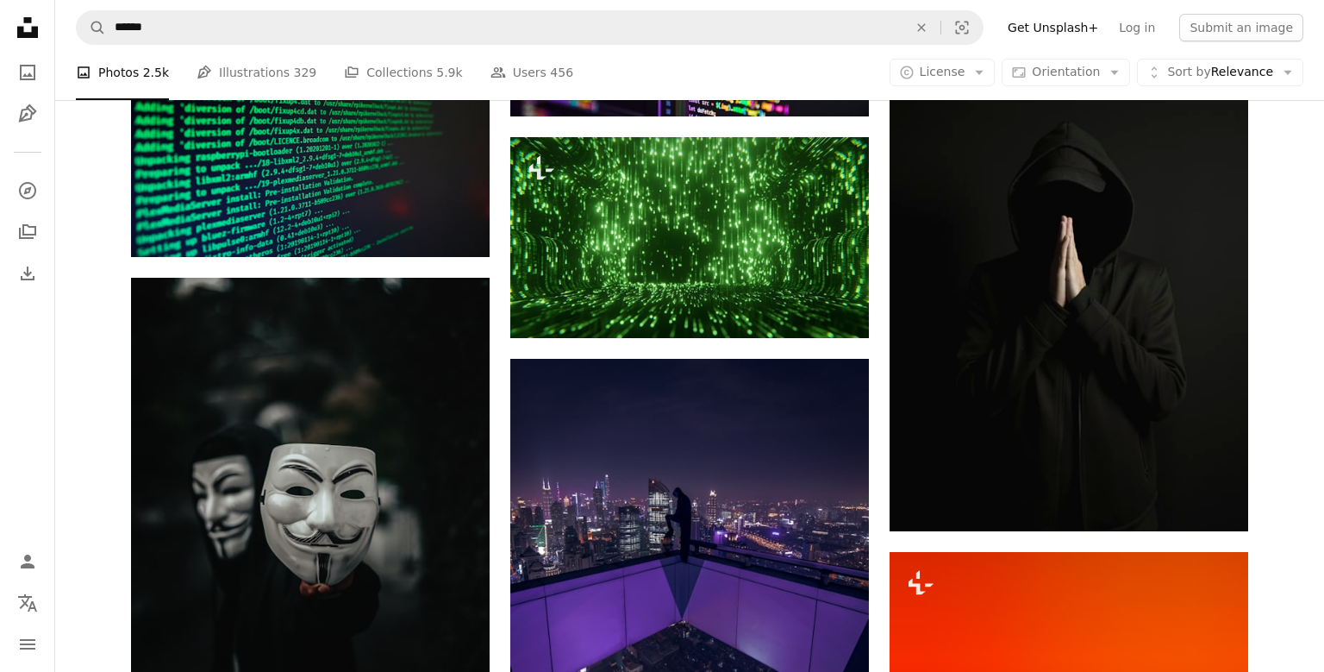
scroll to position [5943, 0]
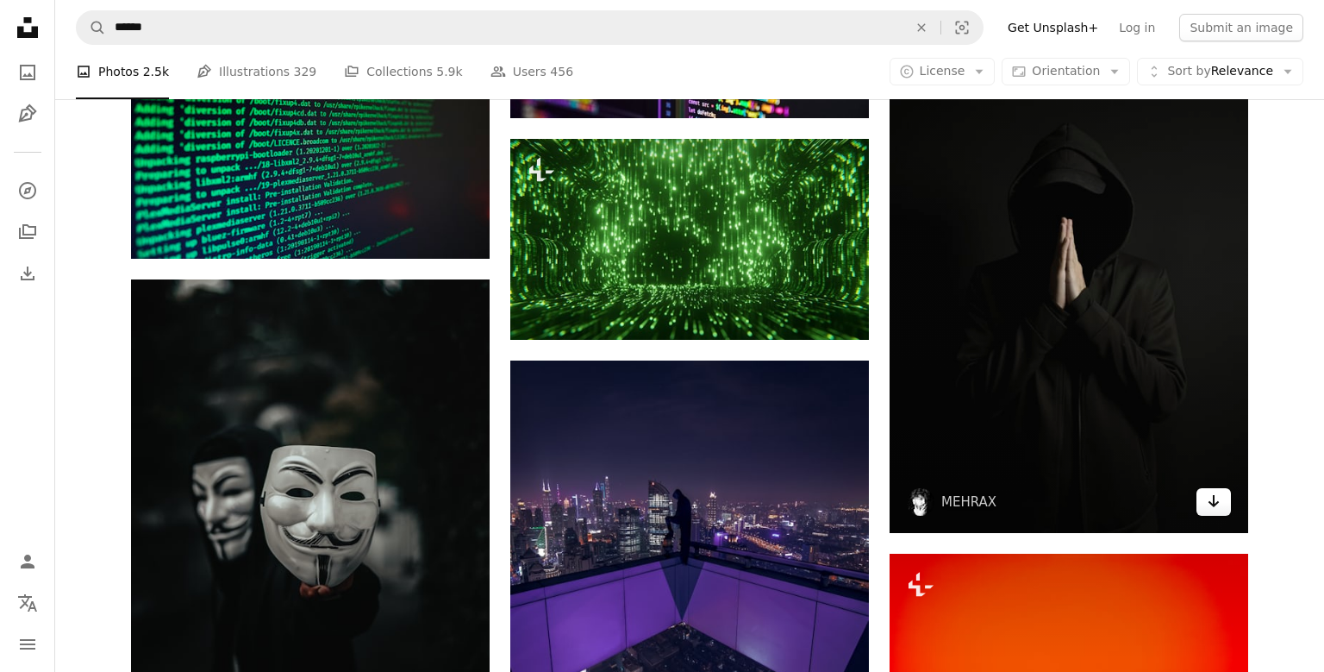
click at [1215, 505] on icon "Arrow pointing down" at bounding box center [1214, 500] width 14 height 21
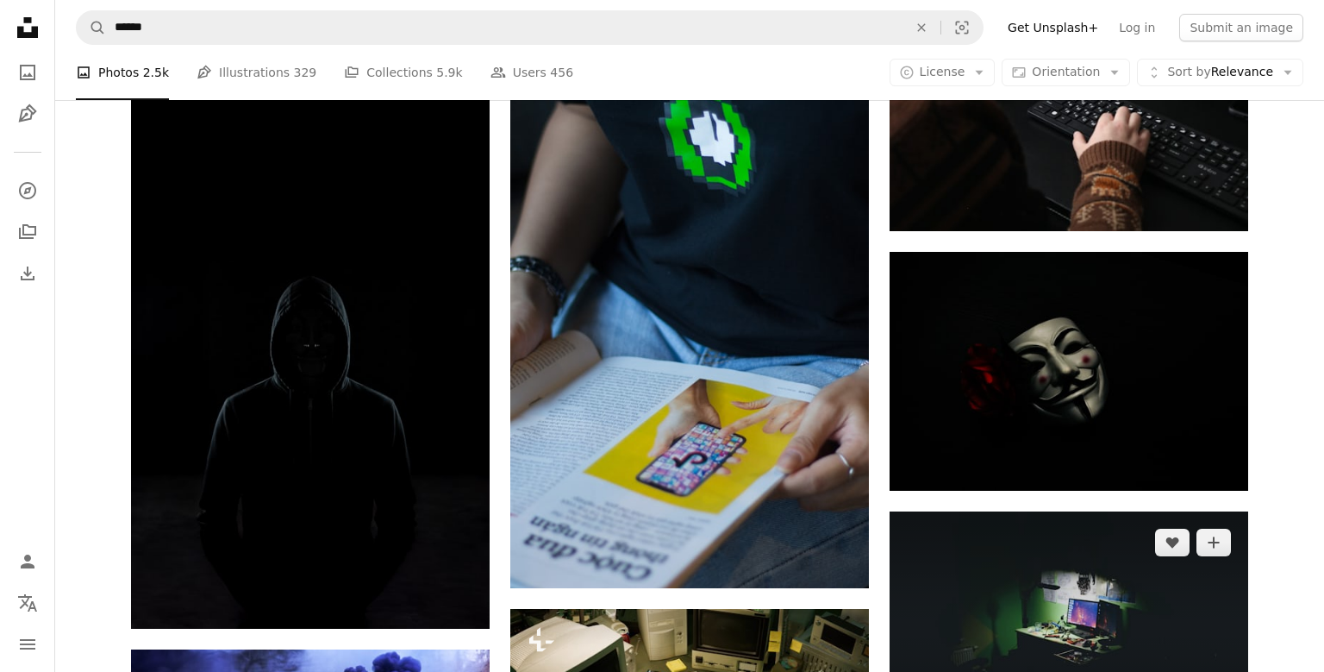
scroll to position [9405, 0]
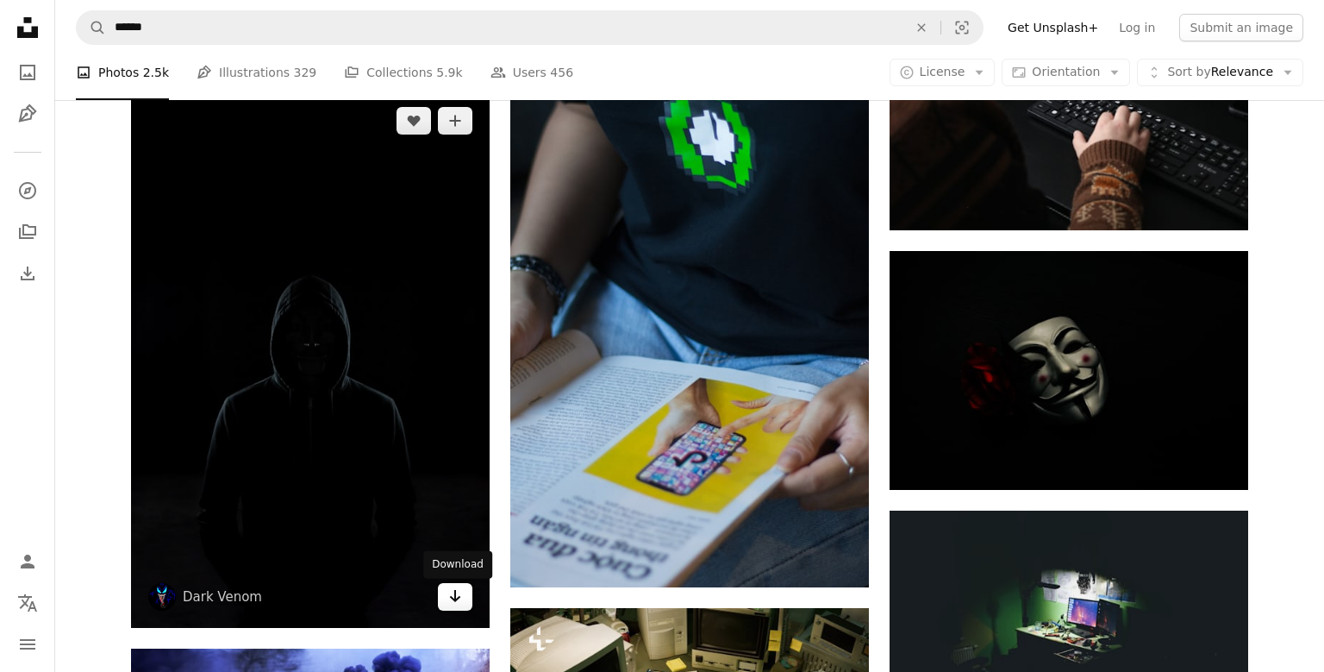
click at [453, 606] on icon "Arrow pointing down" at bounding box center [455, 595] width 14 height 21
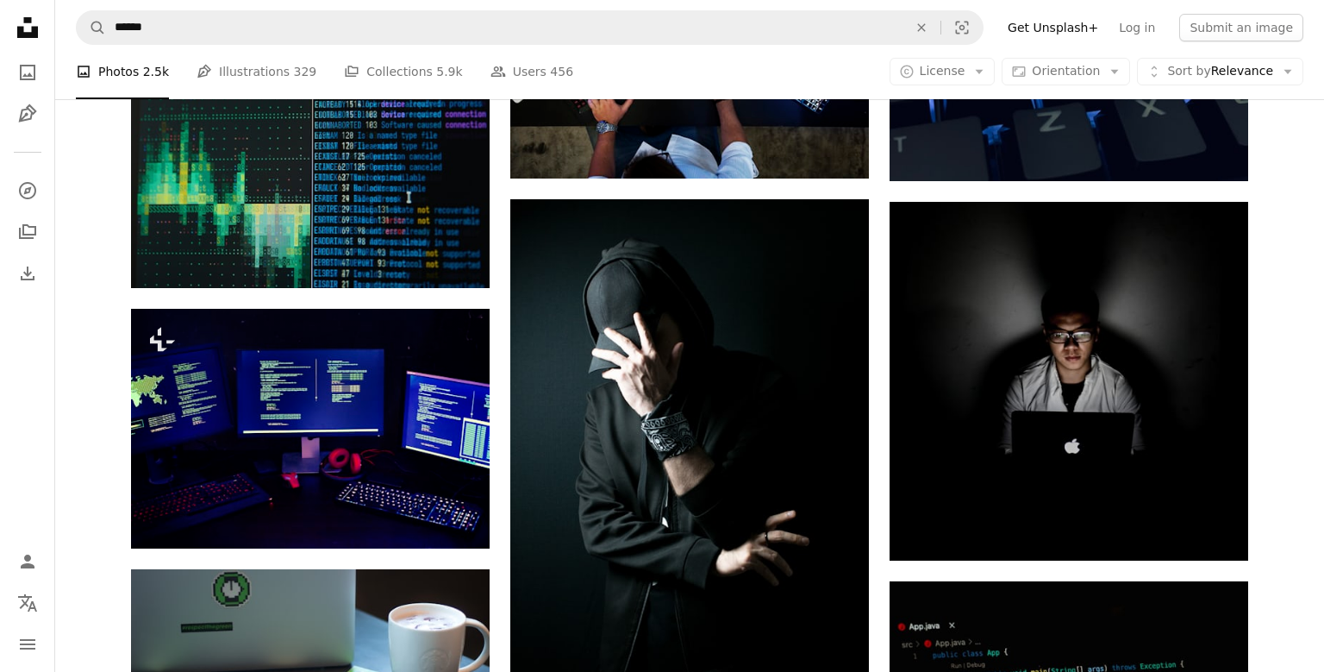
scroll to position [11945, 0]
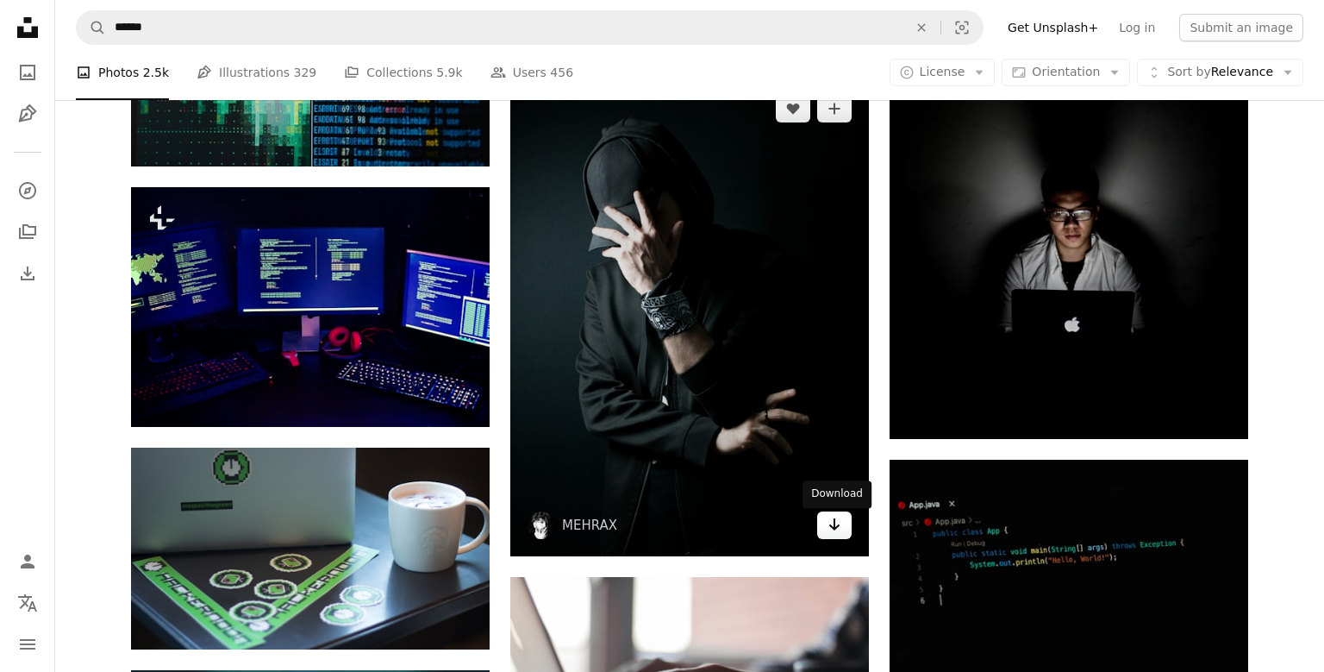
click at [828, 531] on icon "Arrow pointing down" at bounding box center [835, 524] width 14 height 21
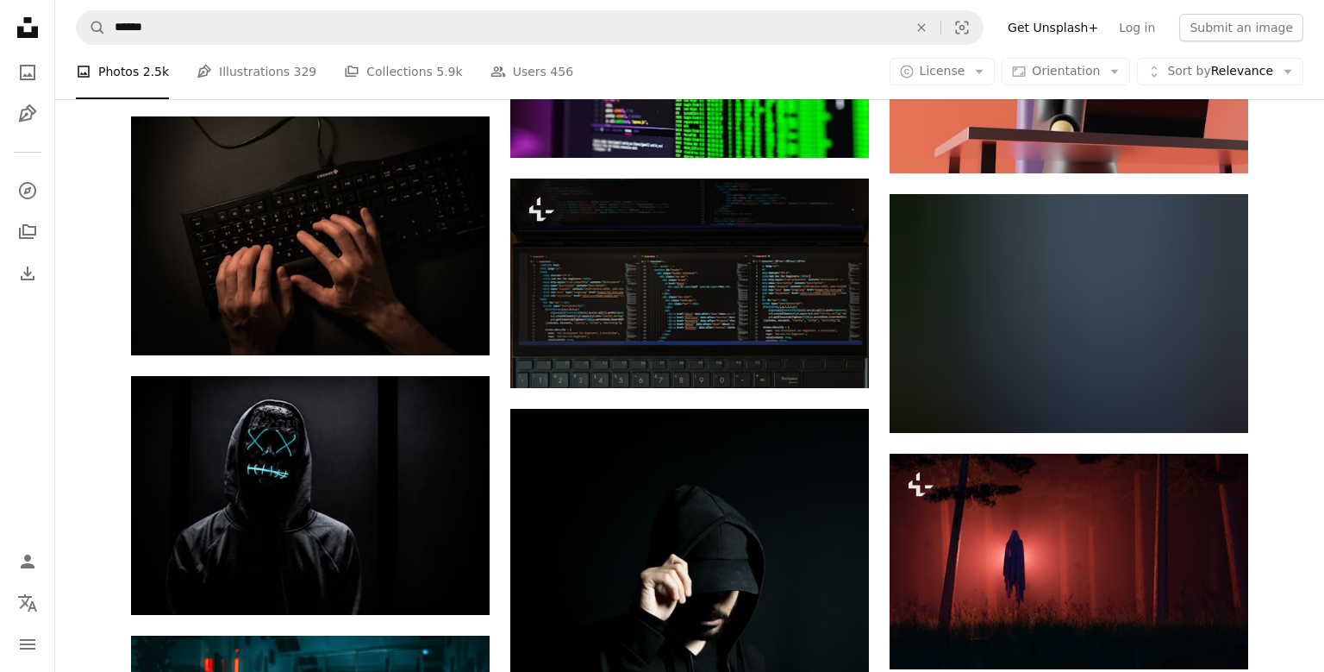
scroll to position [14737, 0]
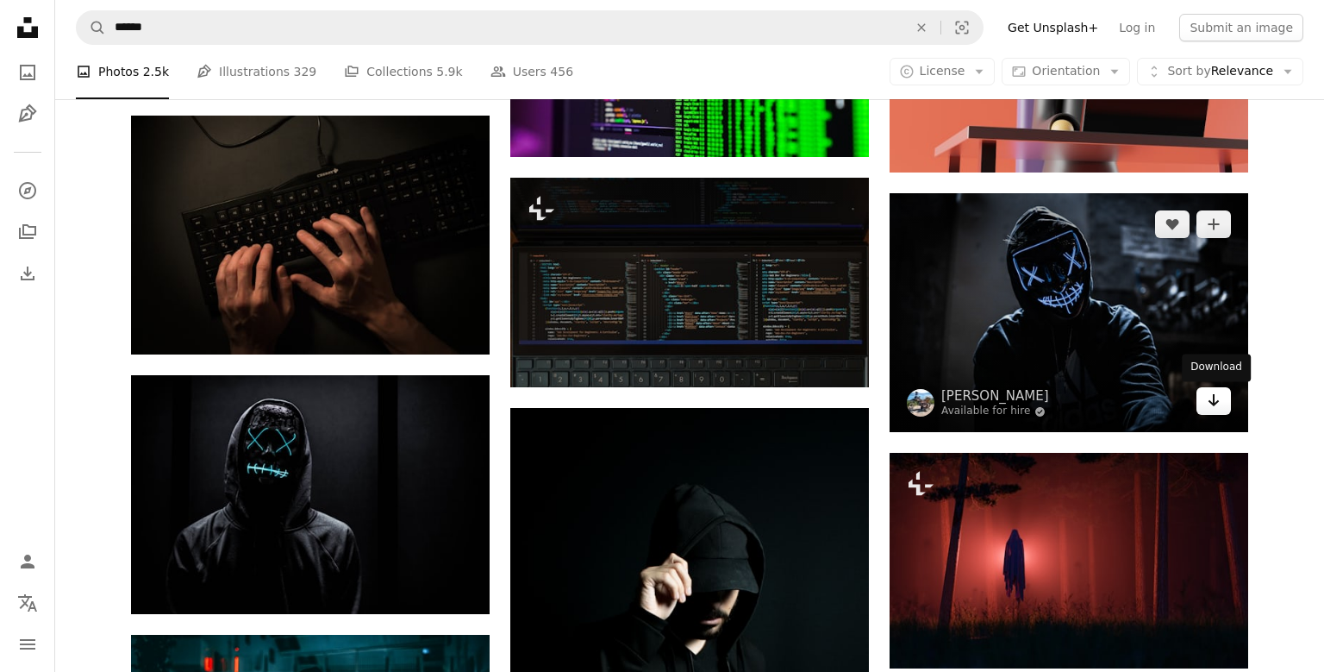
click at [1216, 412] on link "Arrow pointing down" at bounding box center [1213, 401] width 34 height 28
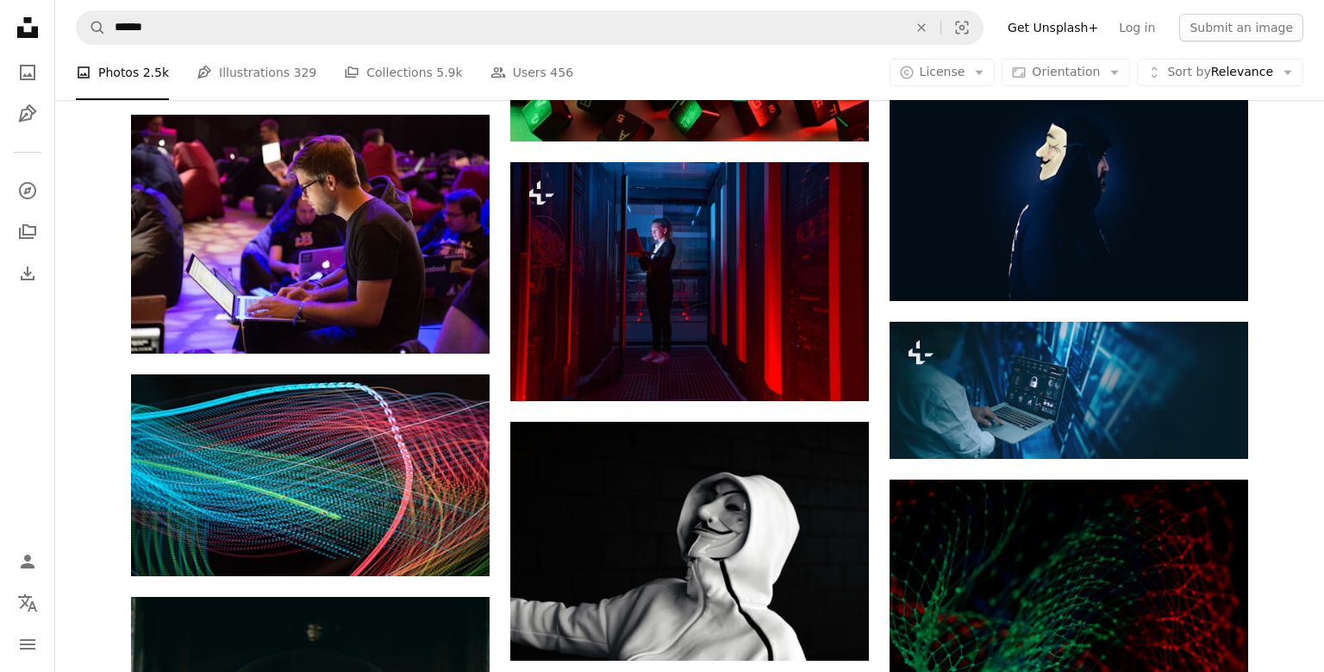
scroll to position [17757, 0]
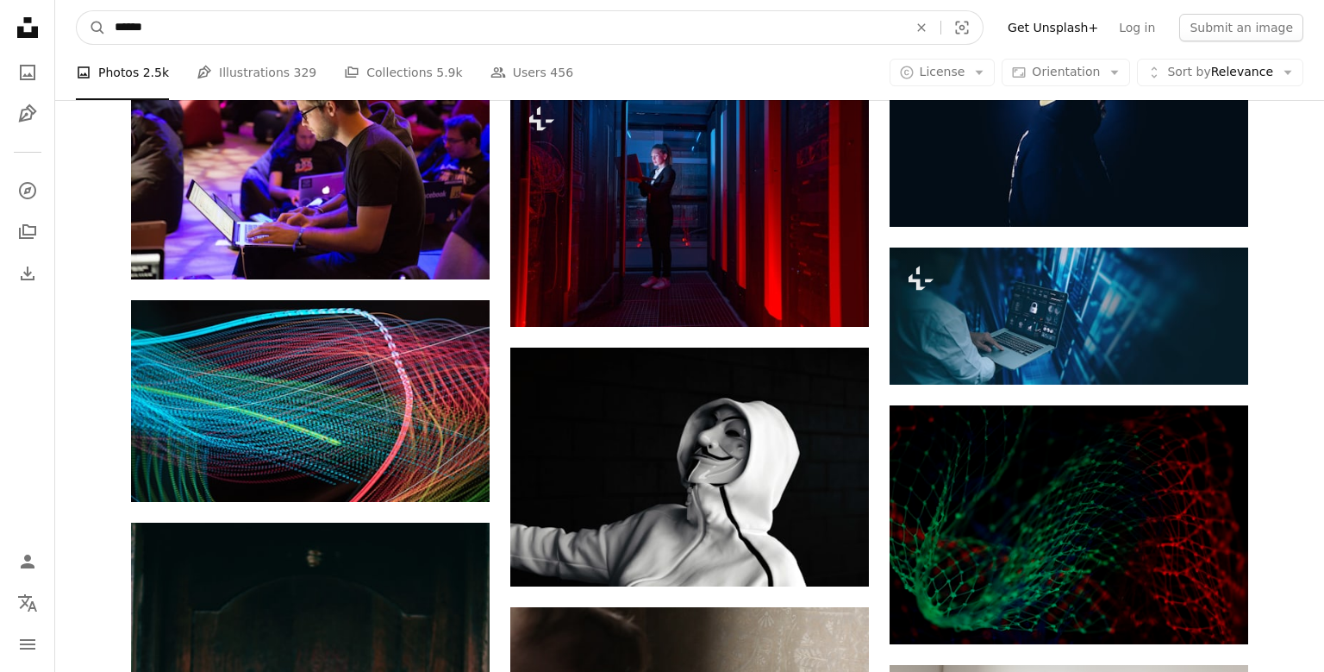
click at [467, 34] on input "******" at bounding box center [504, 27] width 797 height 33
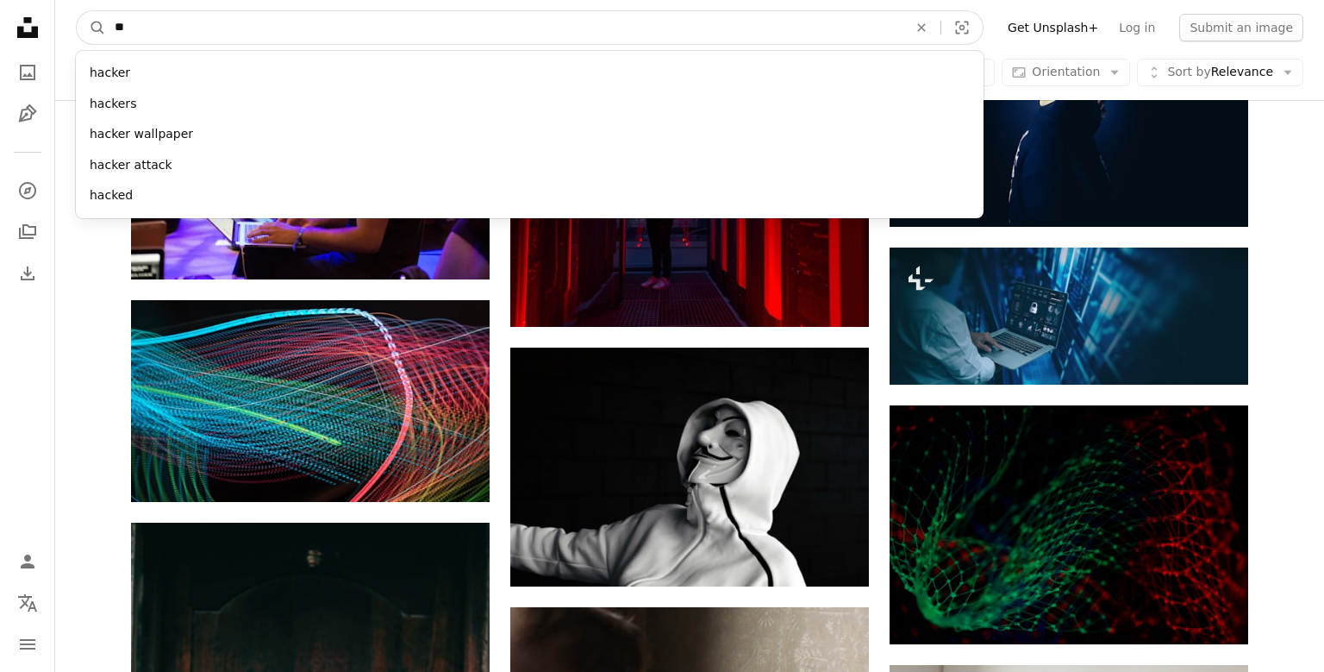
type input "*"
type input "*******"
click button "A magnifying glass" at bounding box center [91, 27] width 29 height 33
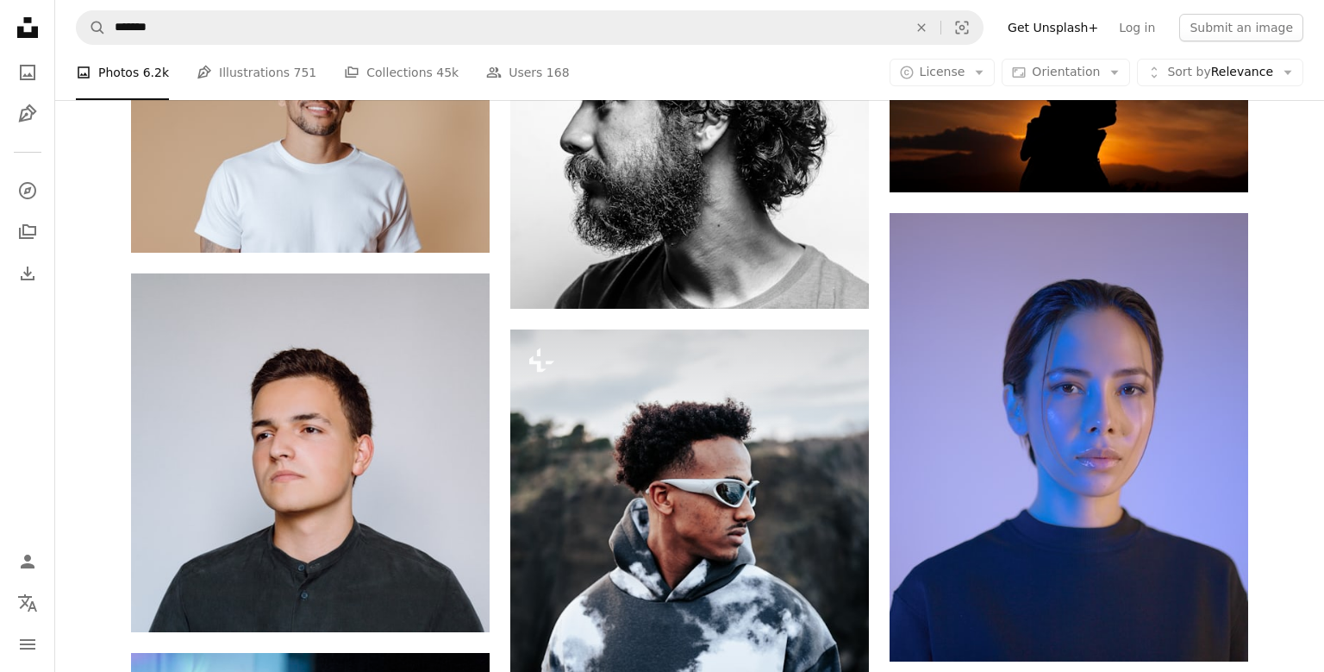
scroll to position [1445, 0]
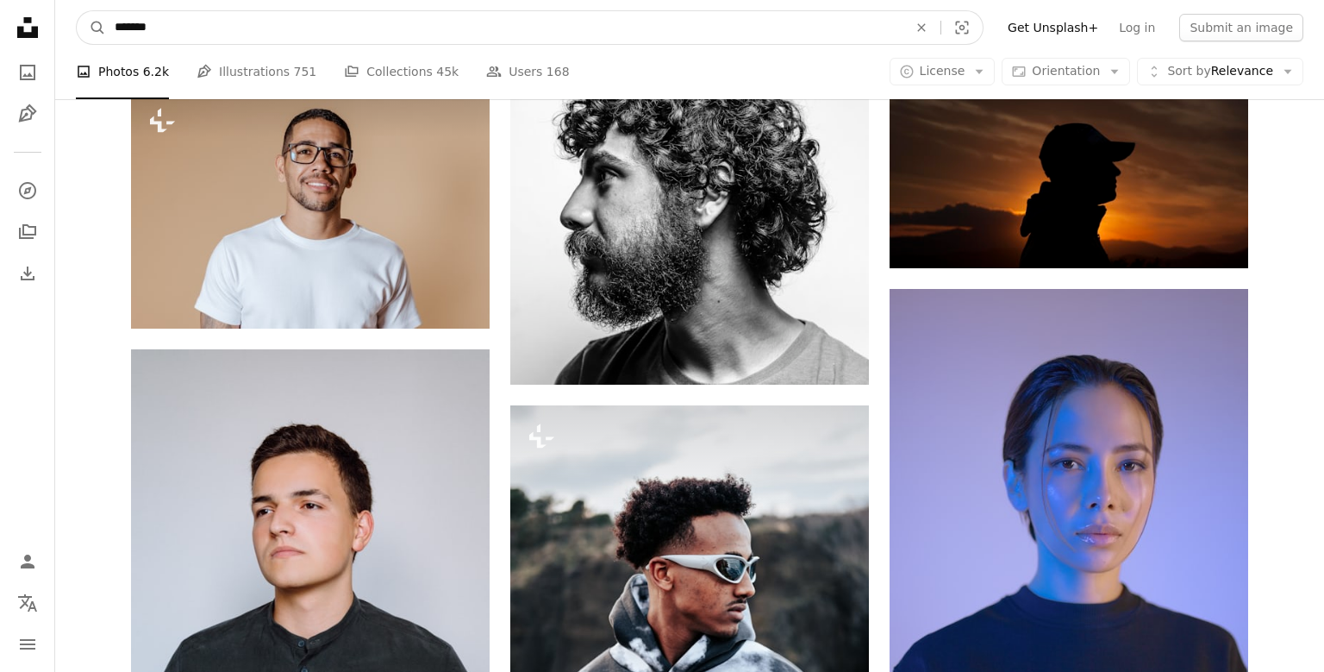
click at [339, 25] on input "*******" at bounding box center [504, 27] width 797 height 33
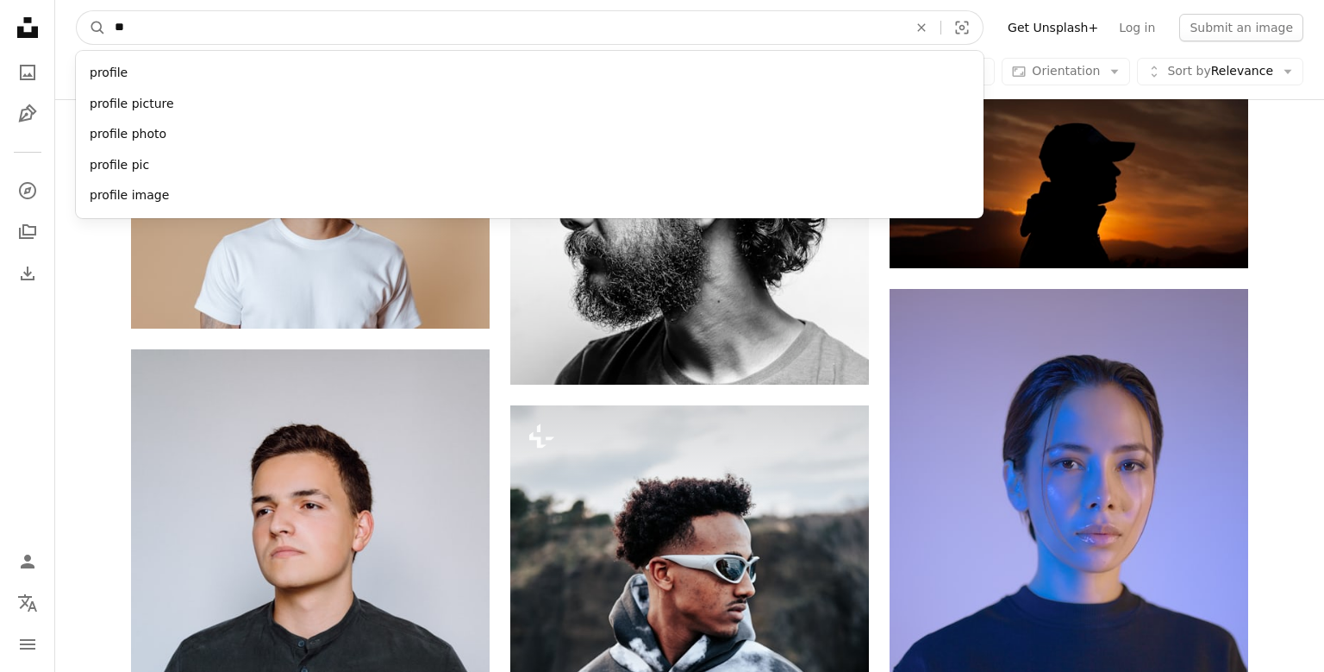
type input "*"
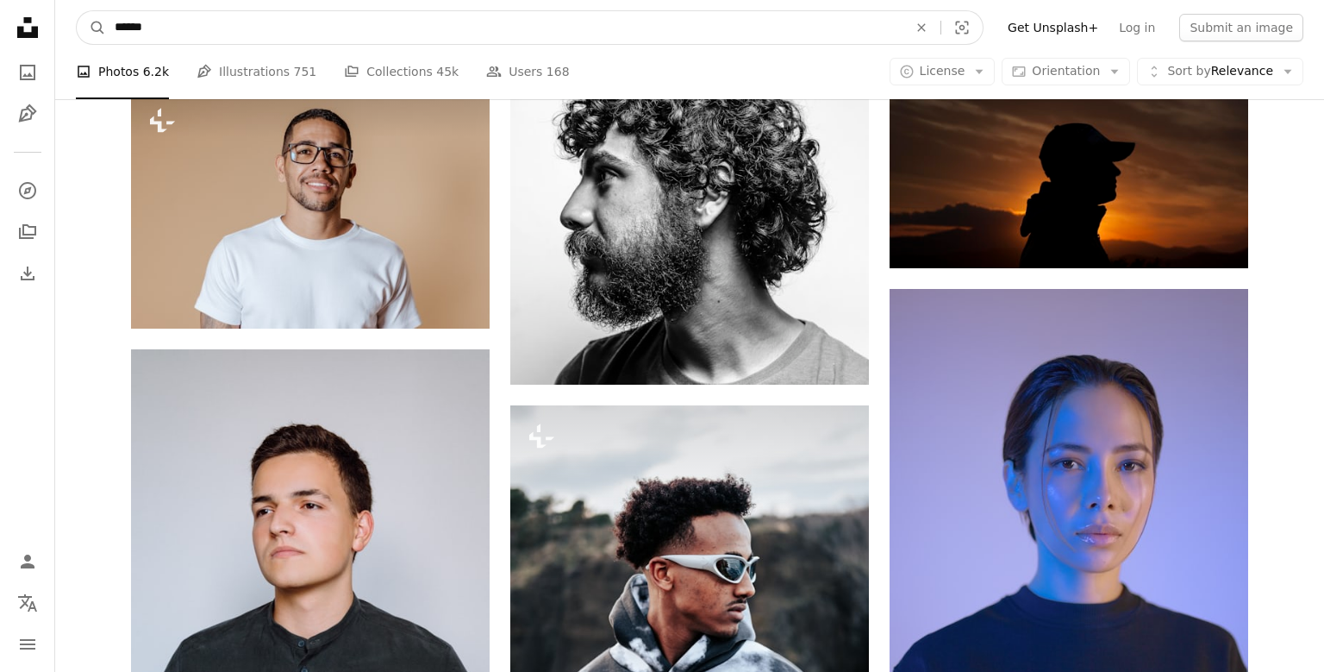
type input "****"
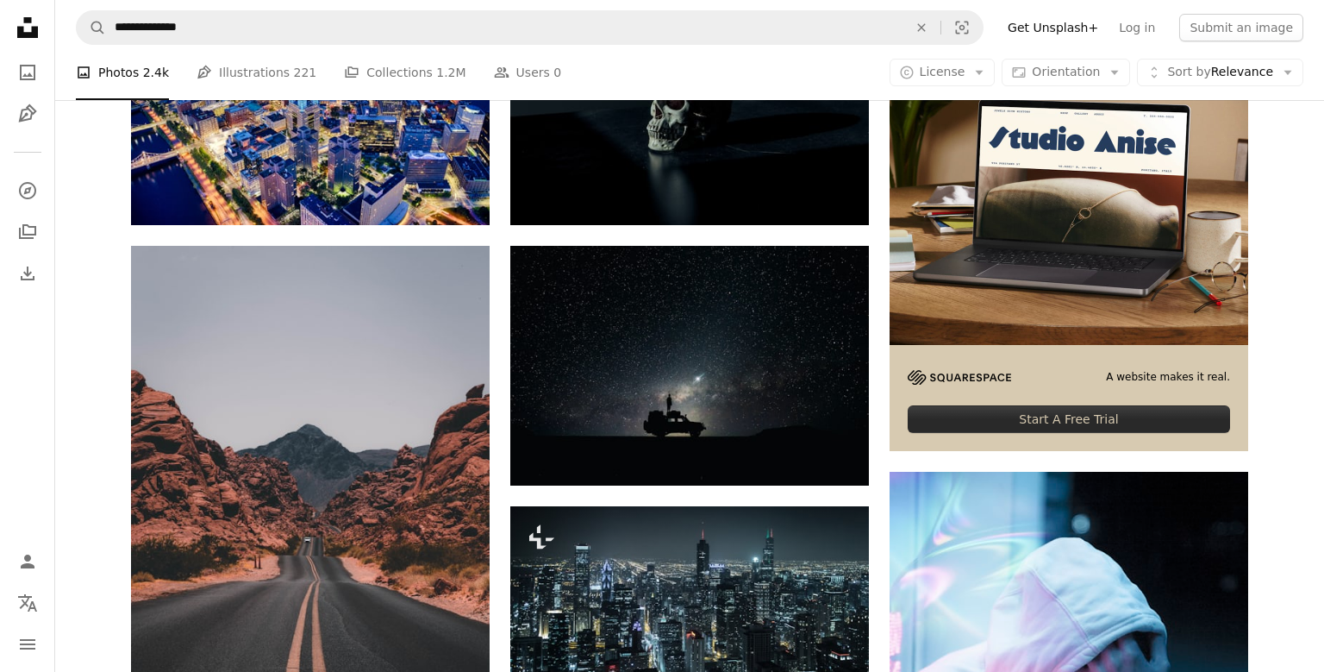
scroll to position [449, 0]
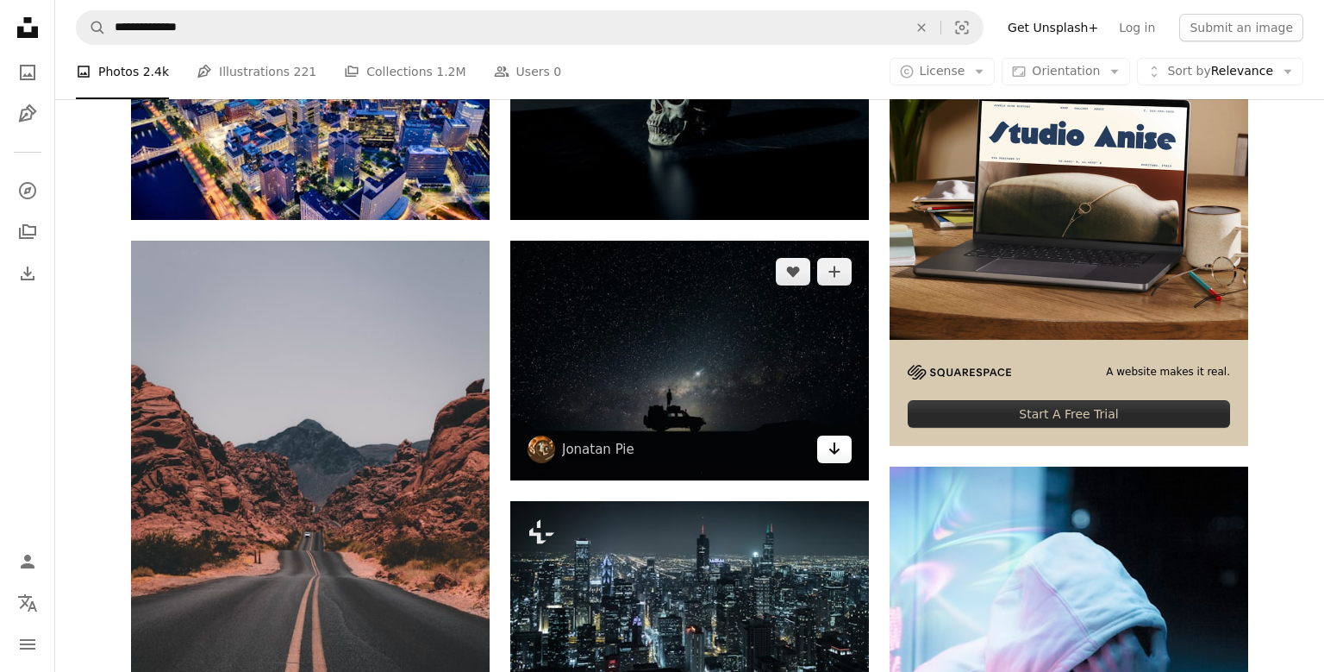
click at [834, 454] on icon "Arrow pointing down" at bounding box center [835, 448] width 14 height 21
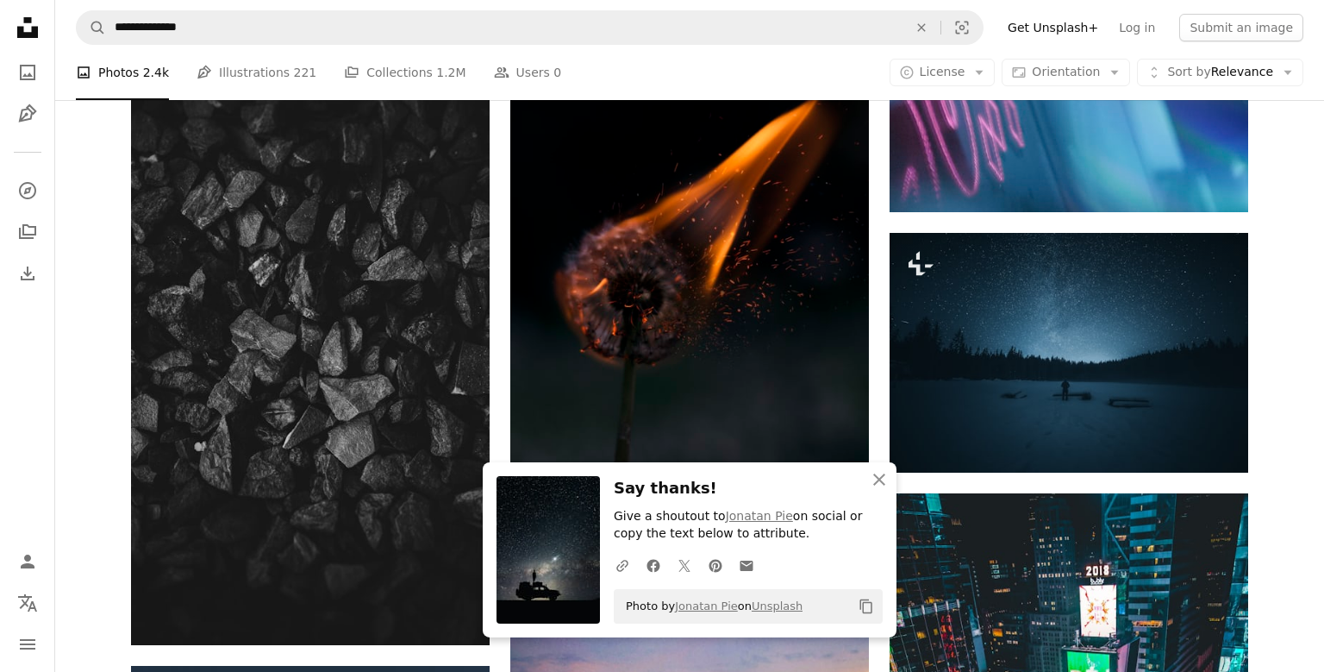
scroll to position [1244, 0]
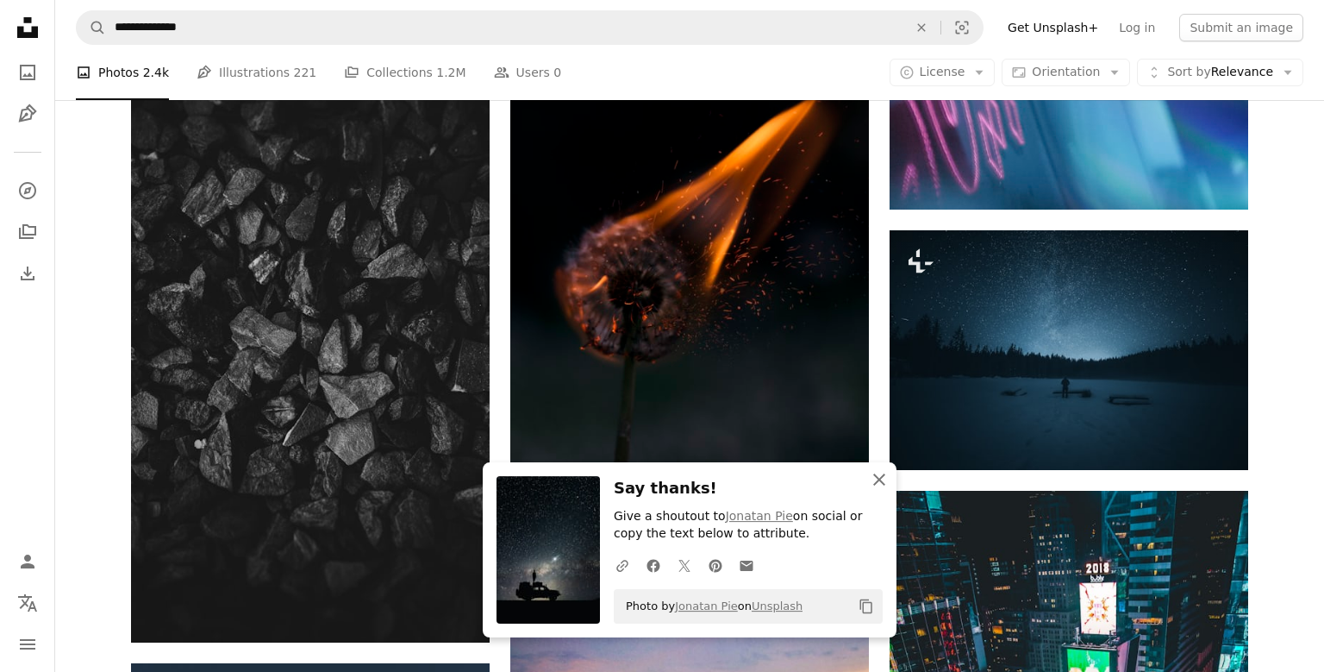
click at [884, 482] on icon "An X shape" at bounding box center [879, 479] width 21 height 21
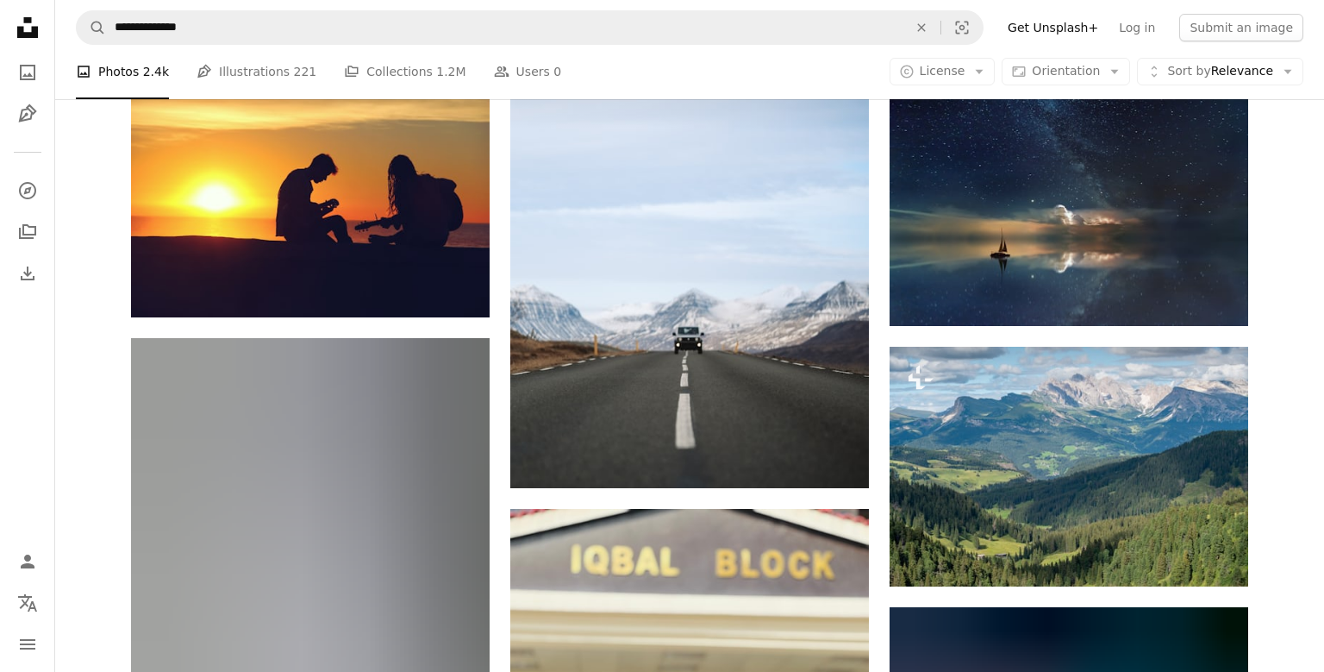
scroll to position [2948, 0]
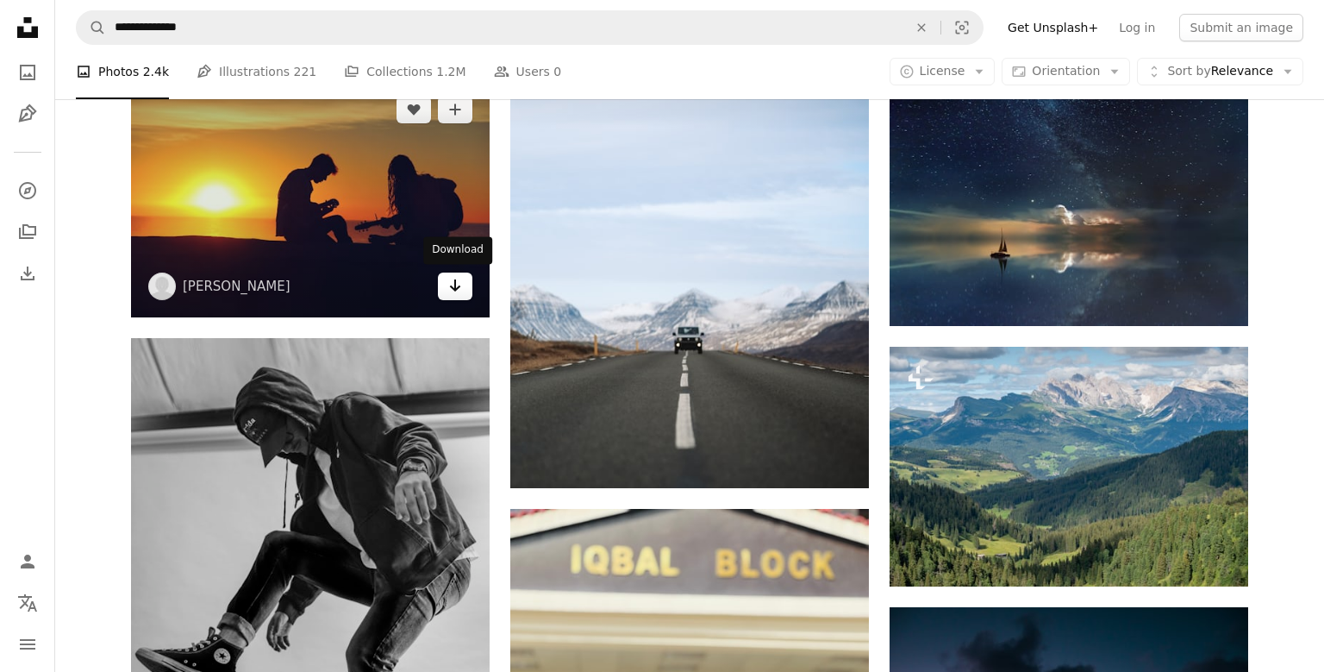
click at [450, 297] on link "Arrow pointing down" at bounding box center [455, 286] width 34 height 28
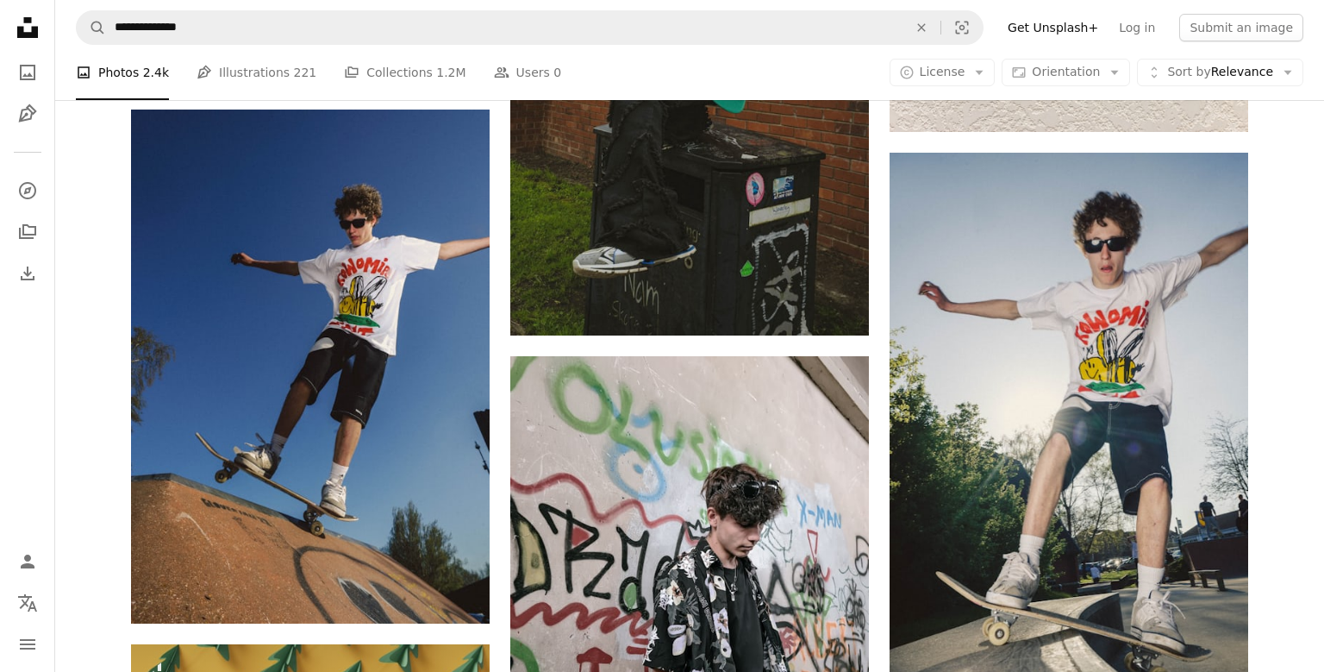
scroll to position [12632, 0]
